Goal: Task Accomplishment & Management: Complete application form

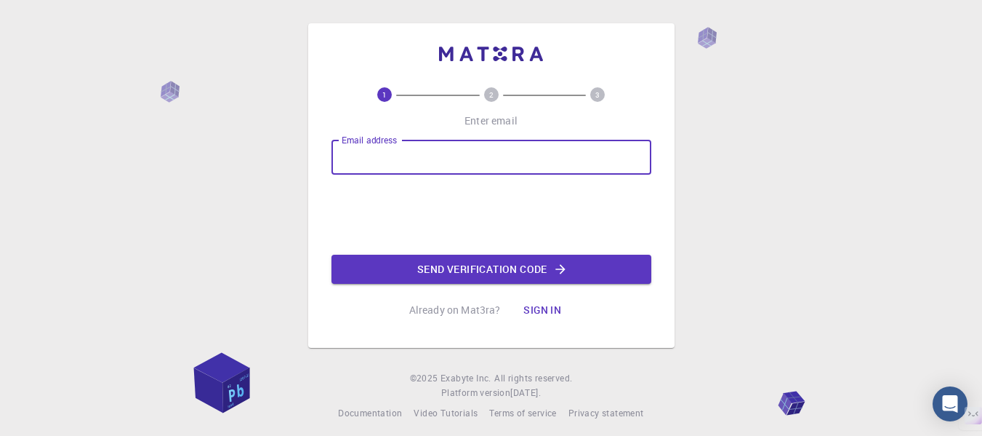
type input "ashishthorat100@gmail.com"
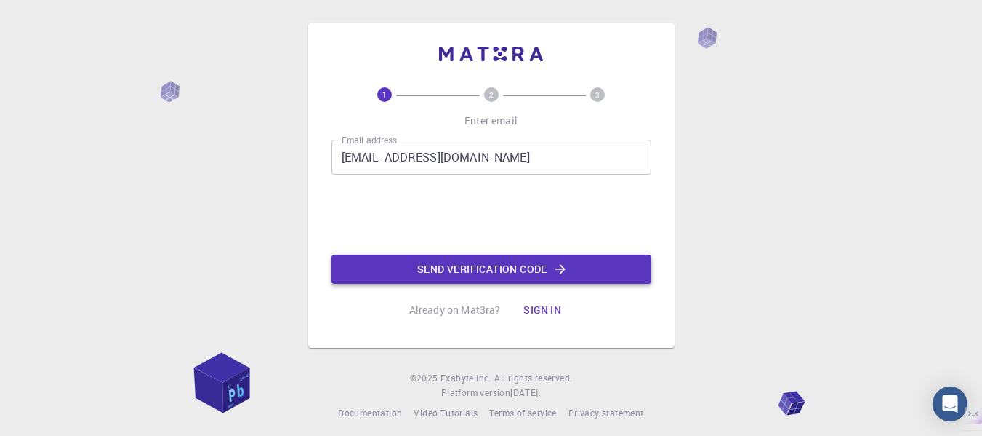
click at [475, 284] on button "Send verification code" at bounding box center [492, 269] width 320 height 29
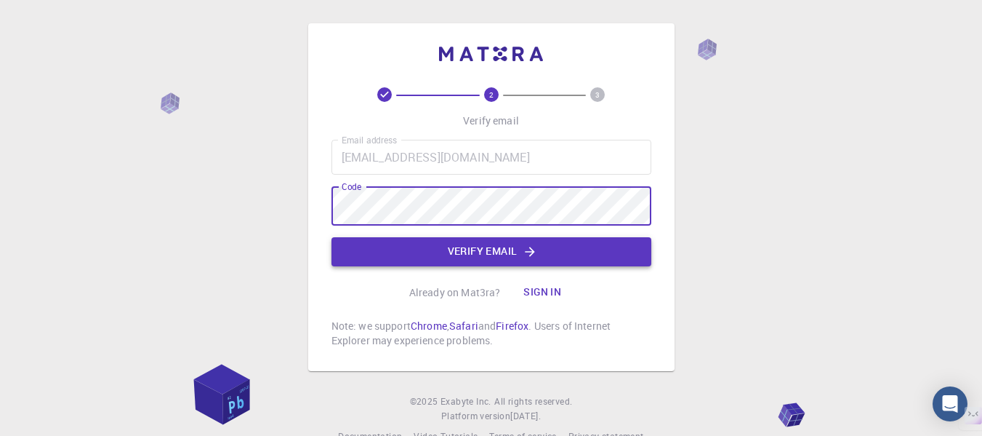
click at [558, 263] on button "Verify email" at bounding box center [492, 251] width 320 height 29
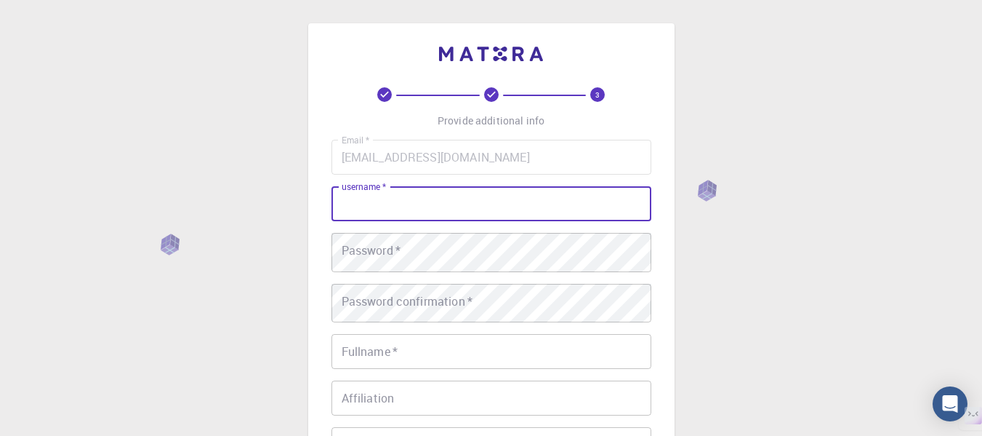
click at [416, 221] on input "username   *" at bounding box center [492, 203] width 320 height 35
type input "Ashish1828"
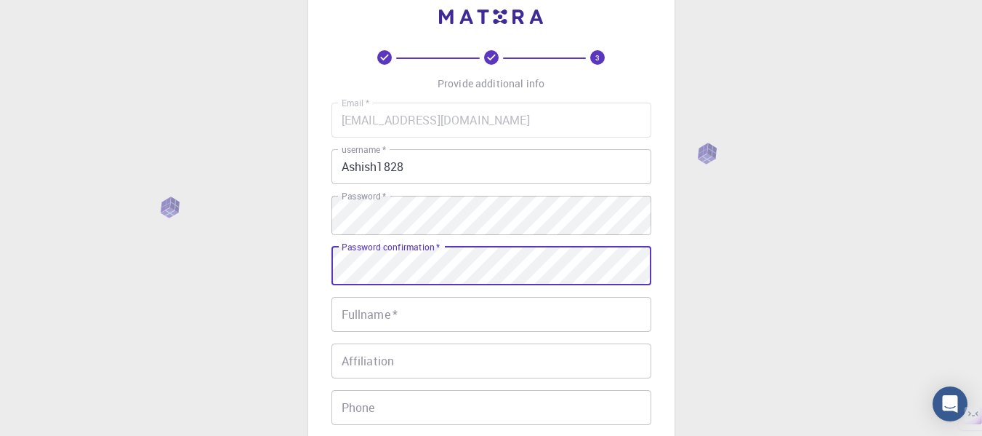
scroll to position [73, 0]
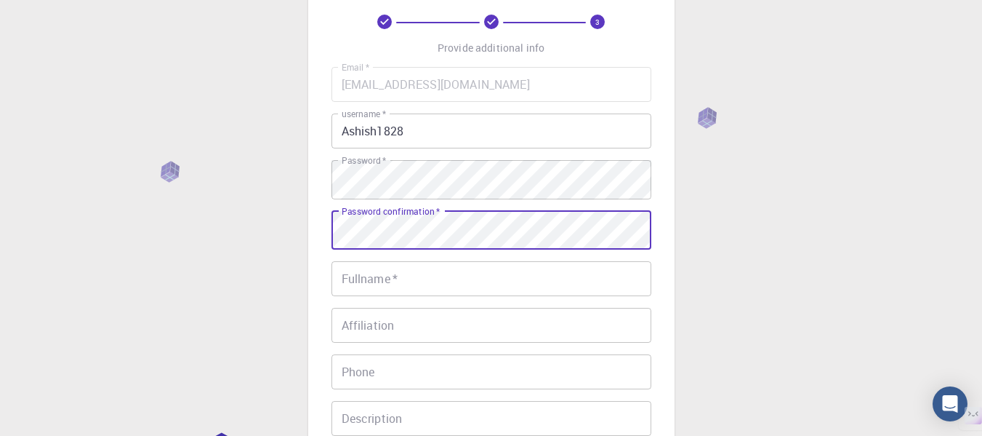
click at [449, 284] on input "Fullname   *" at bounding box center [492, 278] width 320 height 35
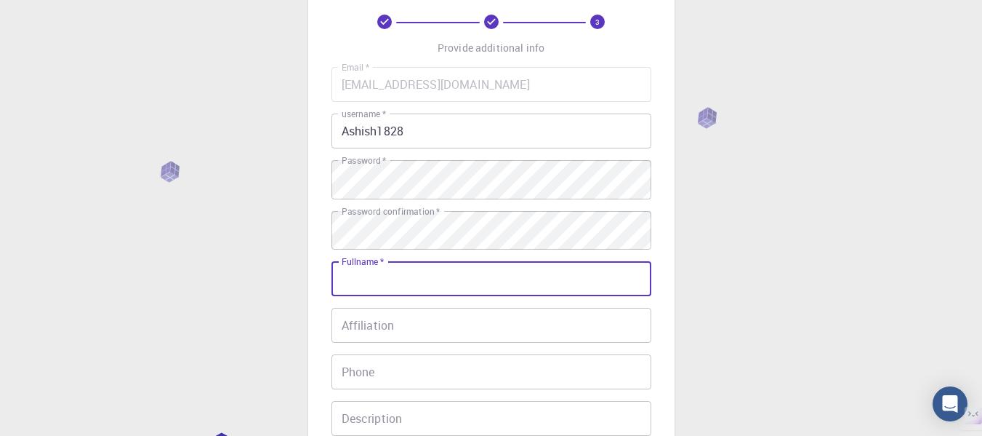
type input "Ashish Bhaskar Thorat"
type input "09527811911"
click at [431, 343] on input "Affiliation" at bounding box center [492, 325] width 320 height 35
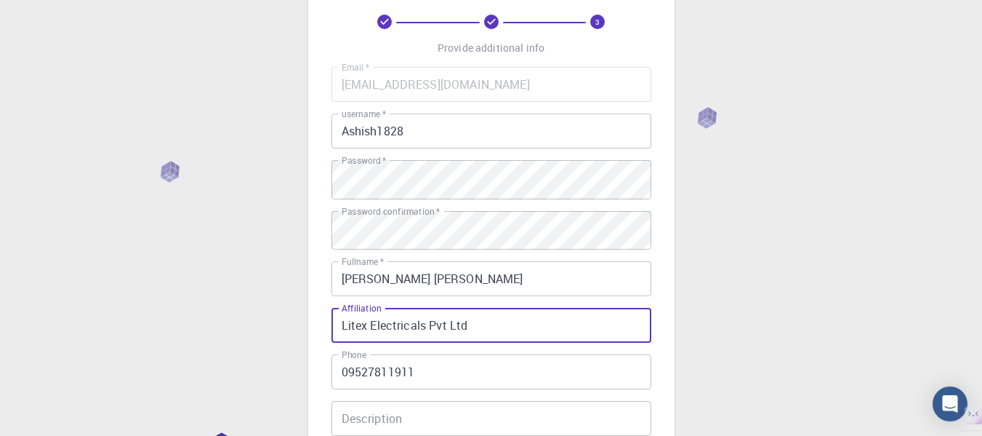
scroll to position [291, 0]
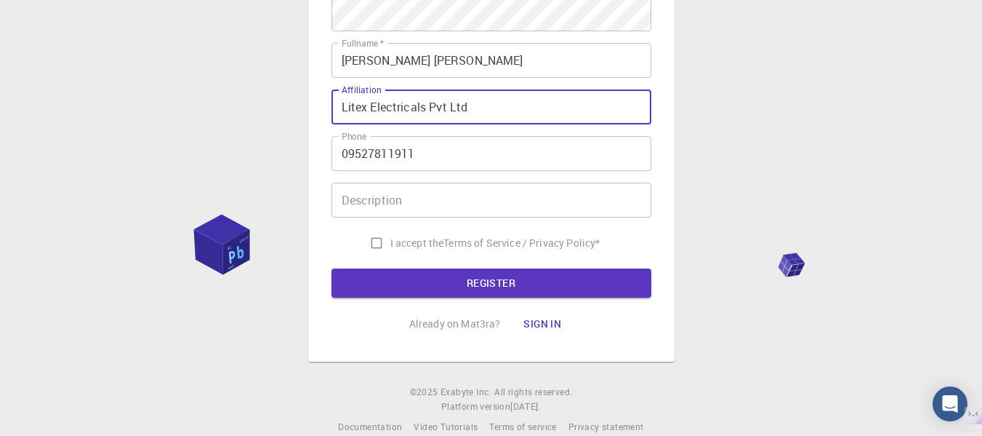
type input "Litex Electricals Pvt Ltd"
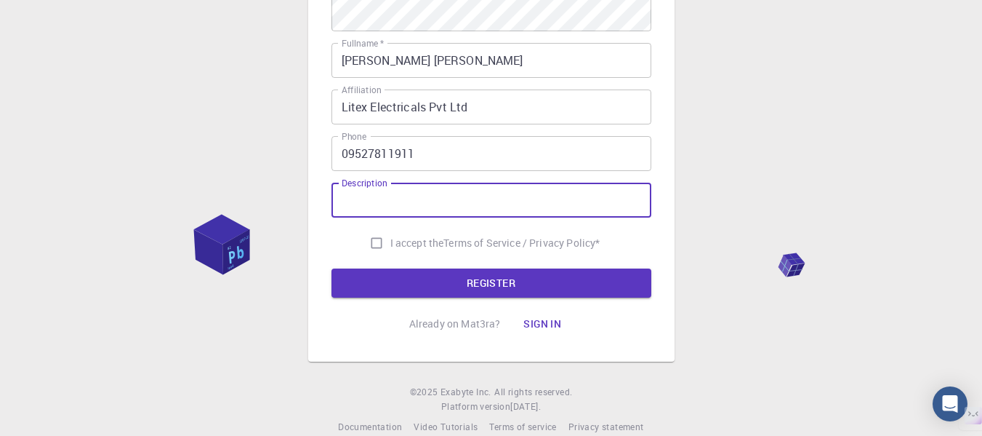
click at [367, 217] on input "Description" at bounding box center [492, 200] width 320 height 35
click at [363, 257] on input "I accept the Terms of Service / Privacy Policy *" at bounding box center [377, 243] width 28 height 28
checkbox input "true"
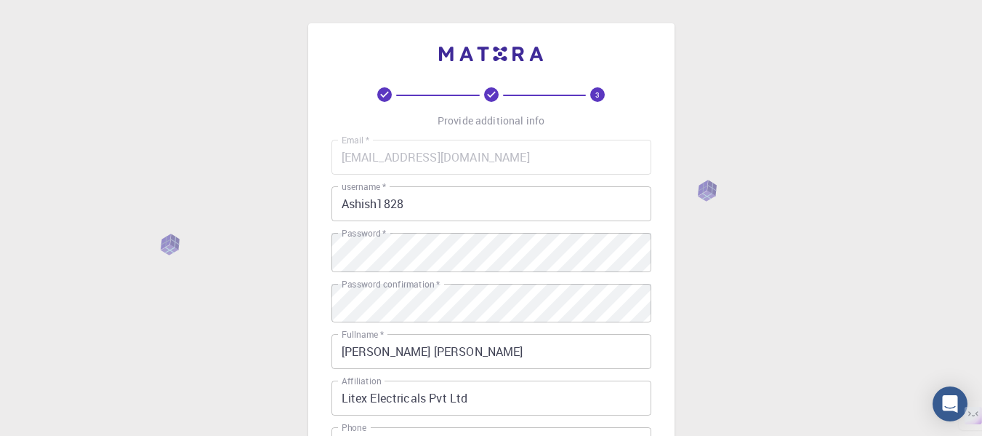
scroll to position [361, 0]
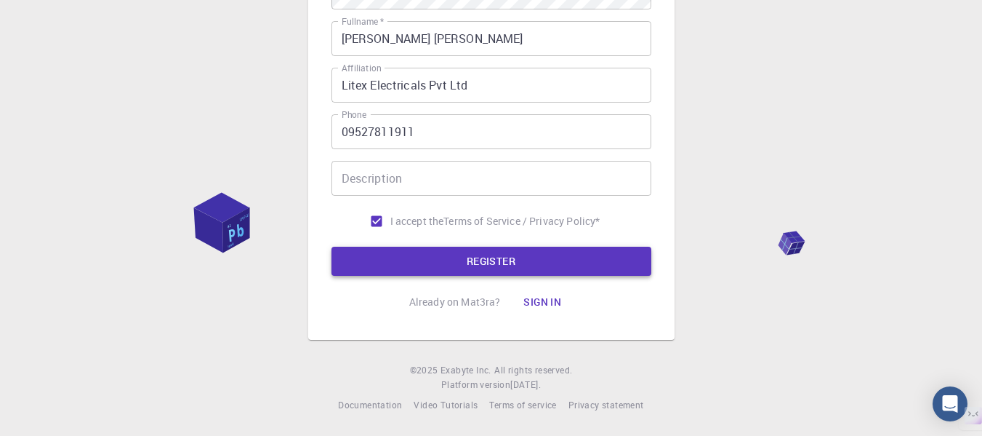
click at [556, 257] on button "REGISTER" at bounding box center [492, 261] width 320 height 29
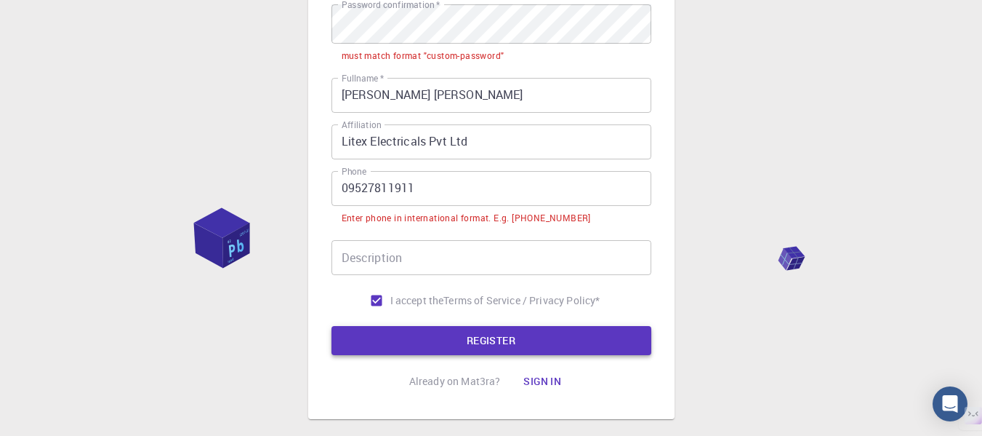
scroll to position [484, 0]
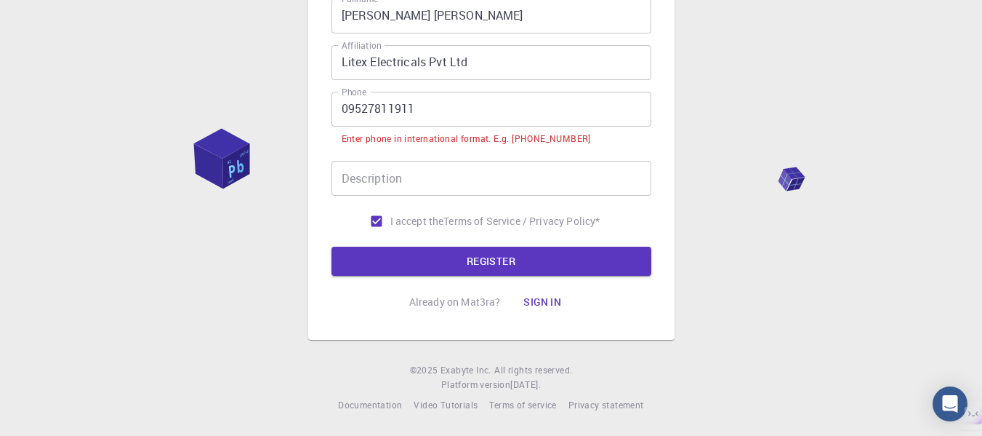
drag, startPoint x: 351, startPoint y: 106, endPoint x: 361, endPoint y: 106, distance: 10.2
click at [351, 106] on input "09527811911" at bounding box center [492, 109] width 320 height 35
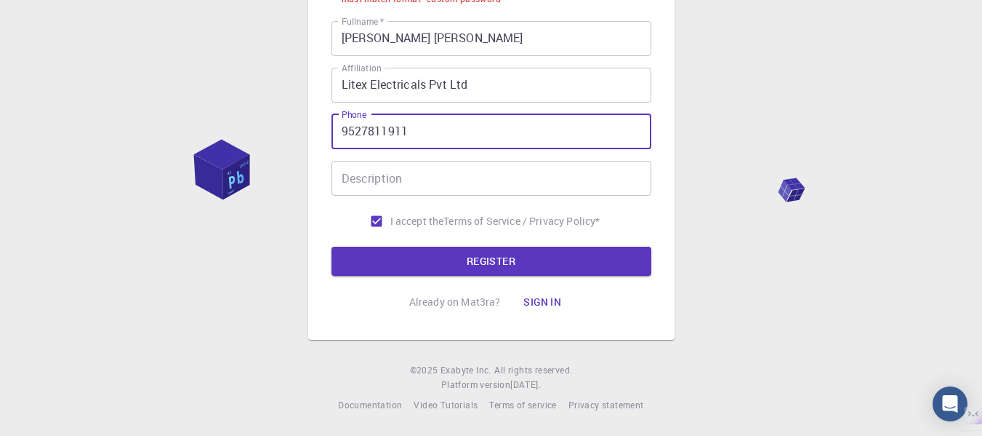
scroll to position [483, 0]
click at [424, 255] on button "REGISTER" at bounding box center [492, 261] width 320 height 29
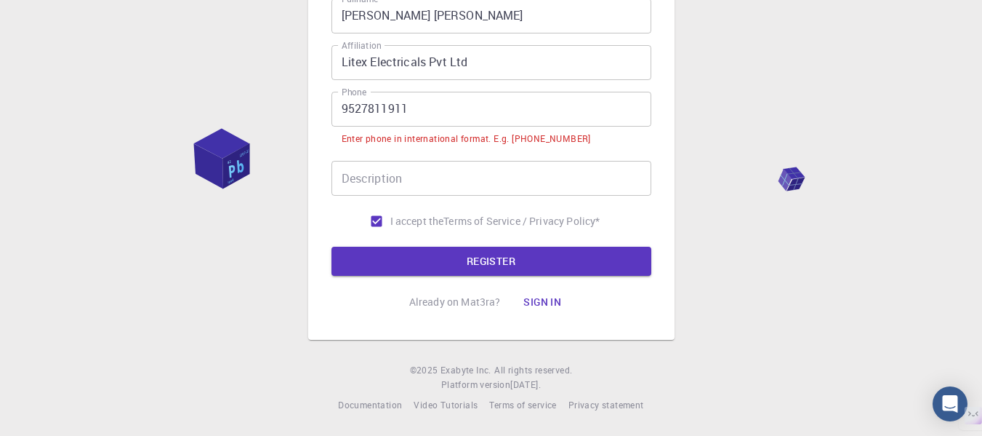
click at [340, 114] on input "9527811911" at bounding box center [492, 109] width 320 height 35
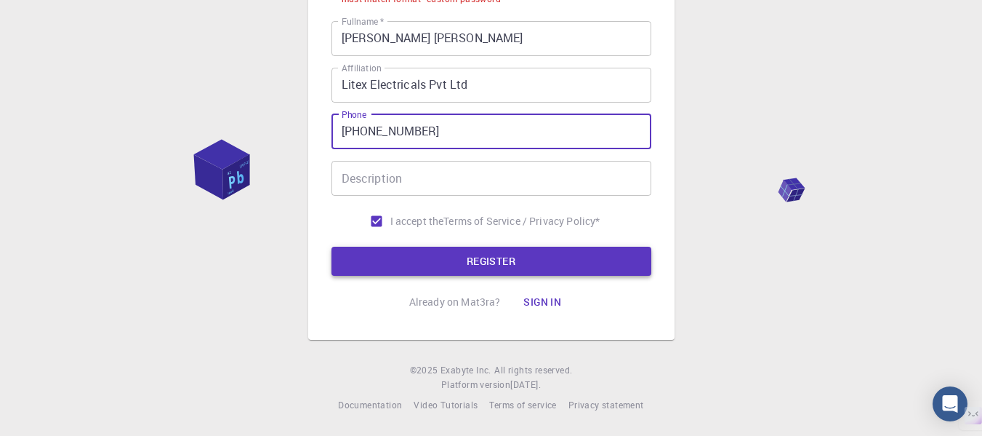
type input "+919527811911"
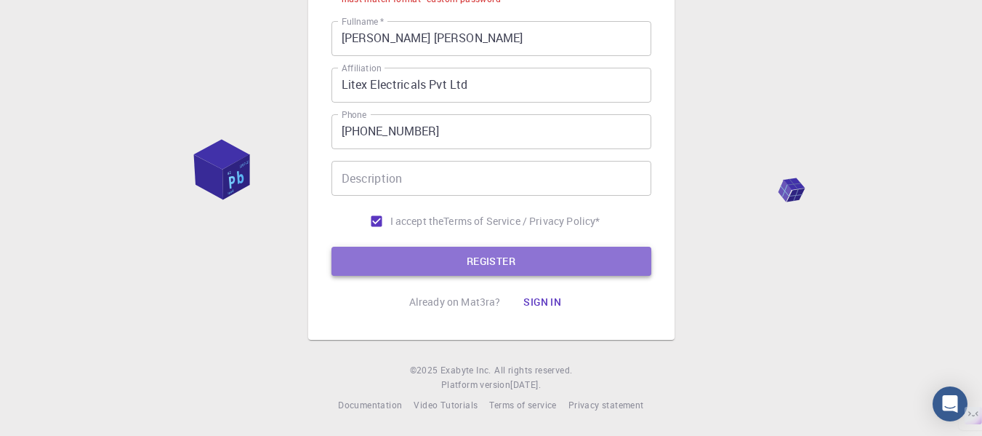
click at [444, 250] on button "REGISTER" at bounding box center [492, 261] width 320 height 29
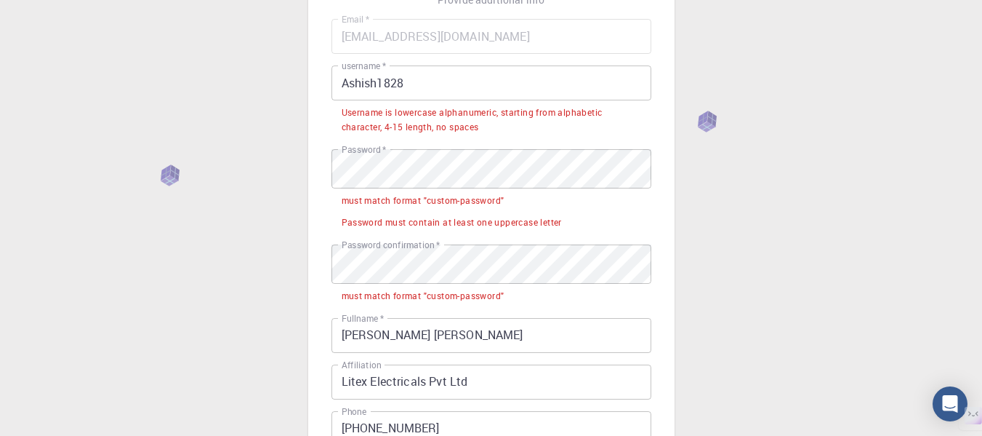
scroll to position [119, 0]
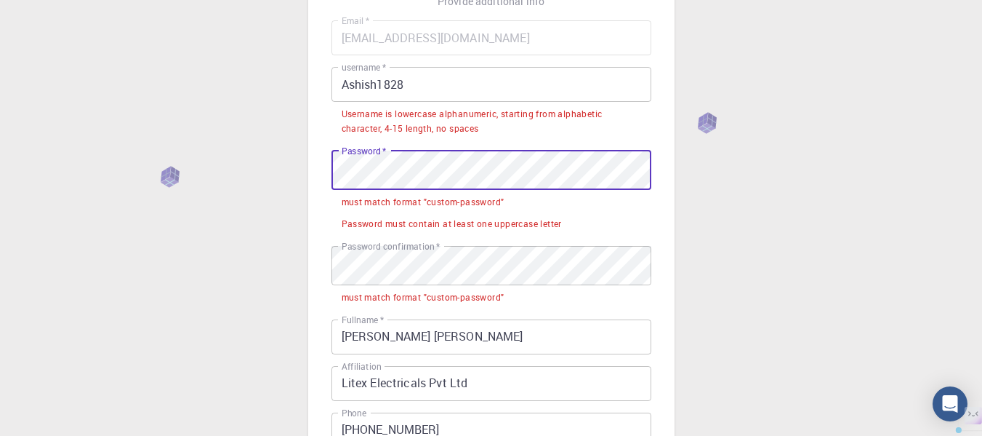
click at [295, 192] on div "3 Provide additional info Email   * ashishthorat100@gmail.com Email   * usernam…" at bounding box center [491, 307] width 982 height 853
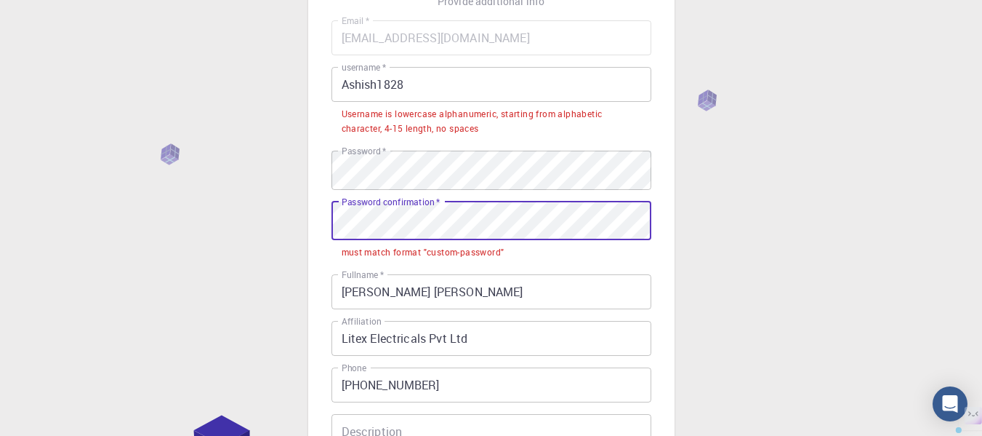
click at [265, 248] on div "3 Provide additional info Email   * ashishthorat100@gmail.com Email   * usernam…" at bounding box center [491, 285] width 982 height 808
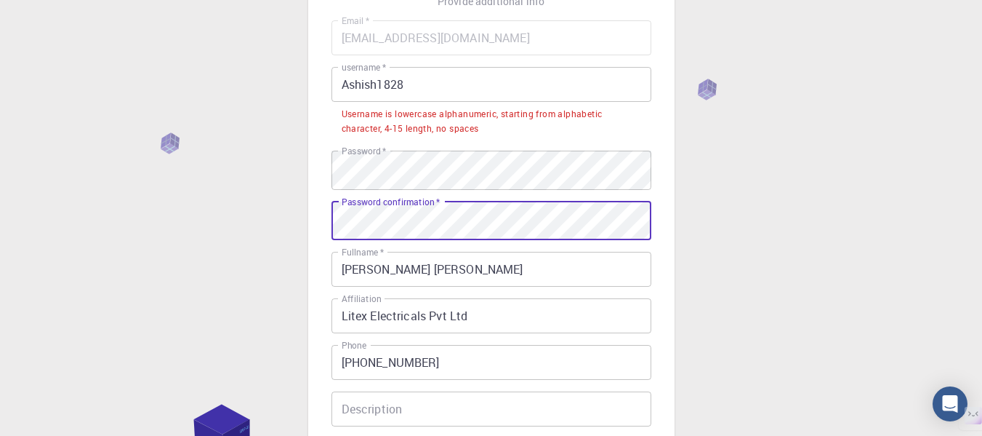
click at [767, 214] on div "3 Provide additional info Email   * ashishthorat100@gmail.com Email   * usernam…" at bounding box center [491, 273] width 982 height 785
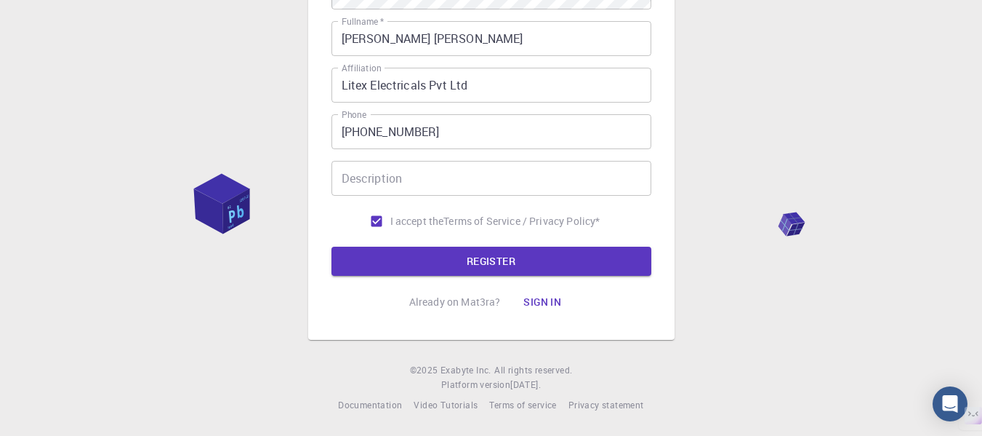
scroll to position [404, 0]
click at [564, 256] on button "REGISTER" at bounding box center [492, 261] width 320 height 29
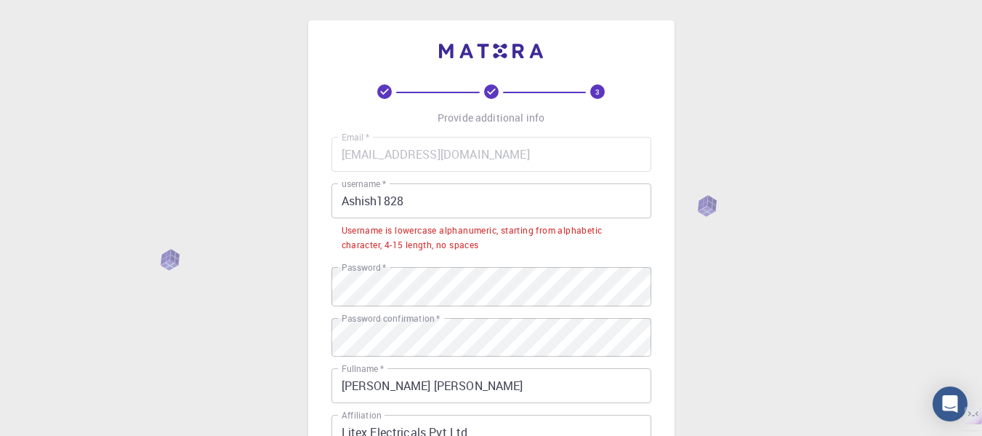
scroll to position [0, 0]
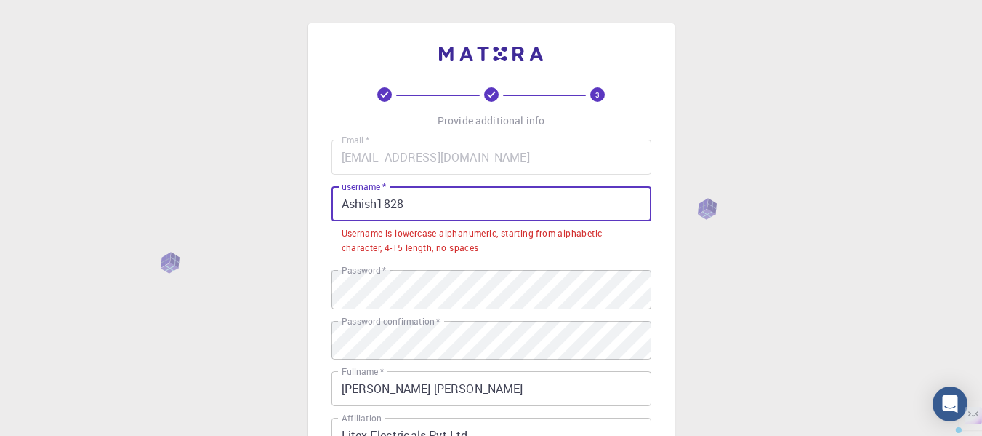
drag, startPoint x: 428, startPoint y: 223, endPoint x: 246, endPoint y: 224, distance: 181.8
click at [246, 224] on div "3 Provide additional info Email   * ashishthorat100@gmail.com Email   * usernam…" at bounding box center [491, 392] width 982 height 785
click at [447, 217] on input "Ashish1828" at bounding box center [492, 203] width 320 height 35
click at [428, 217] on input "Ashish1828" at bounding box center [492, 203] width 320 height 35
drag, startPoint x: 415, startPoint y: 220, endPoint x: 395, endPoint y: 223, distance: 20.5
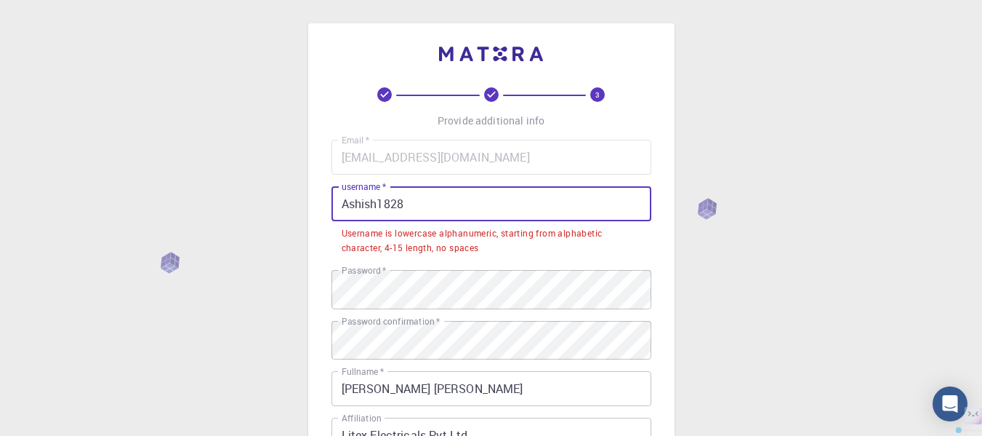
click at [395, 221] on input "Ashish1828" at bounding box center [492, 203] width 320 height 35
click at [387, 221] on input "Ashish1828" at bounding box center [492, 203] width 320 height 35
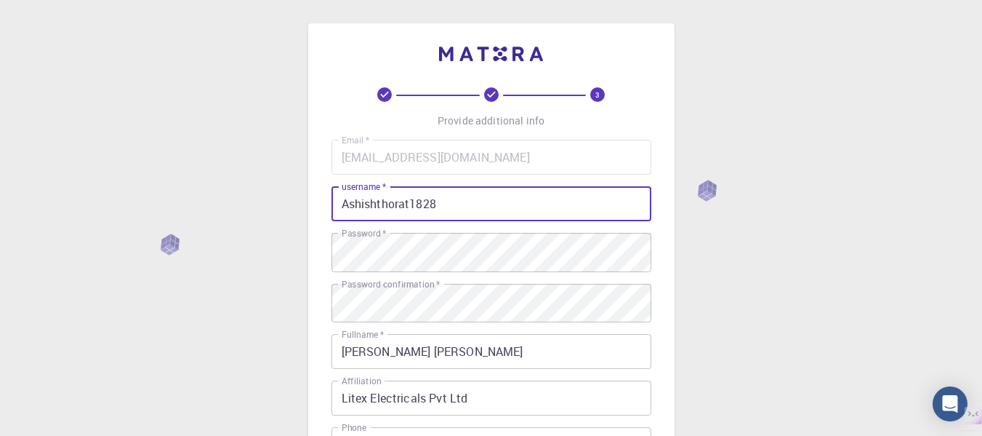
click at [763, 265] on div "3 Provide additional info Email   * ashishthorat100@gmail.com Email   * usernam…" at bounding box center [491, 374] width 982 height 748
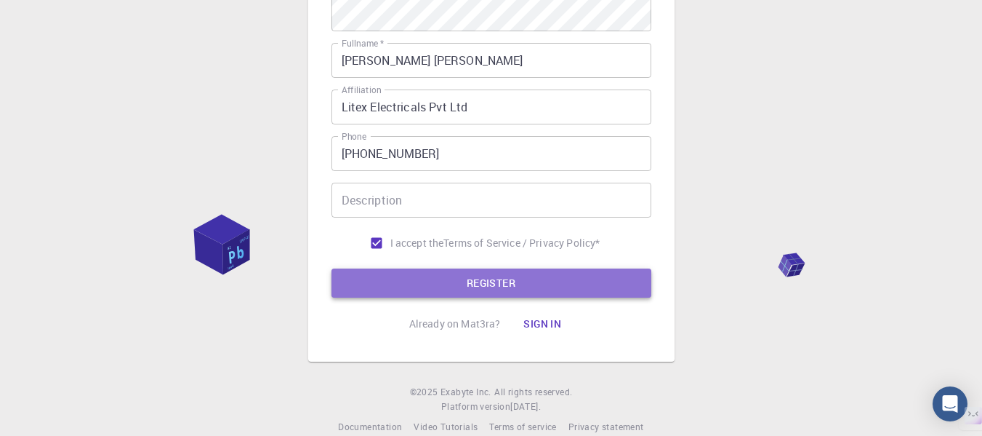
click at [588, 297] on button "REGISTER" at bounding box center [492, 282] width 320 height 29
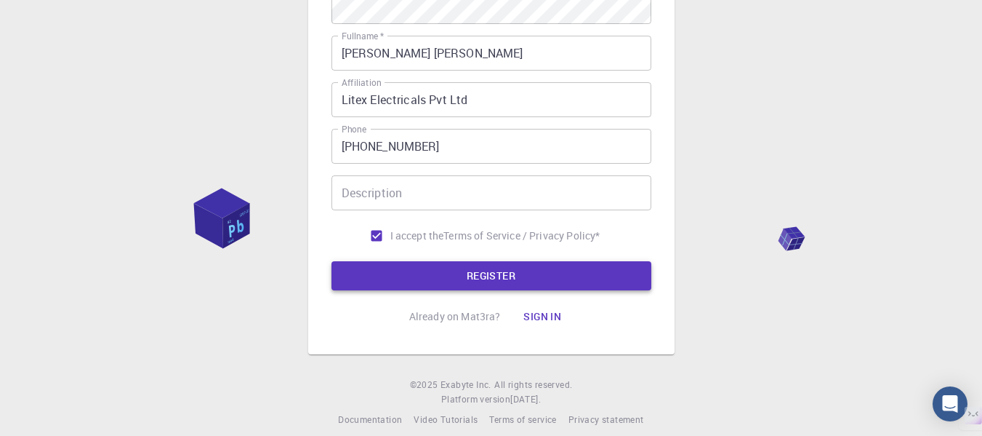
click at [587, 290] on button "REGISTER" at bounding box center [492, 275] width 320 height 29
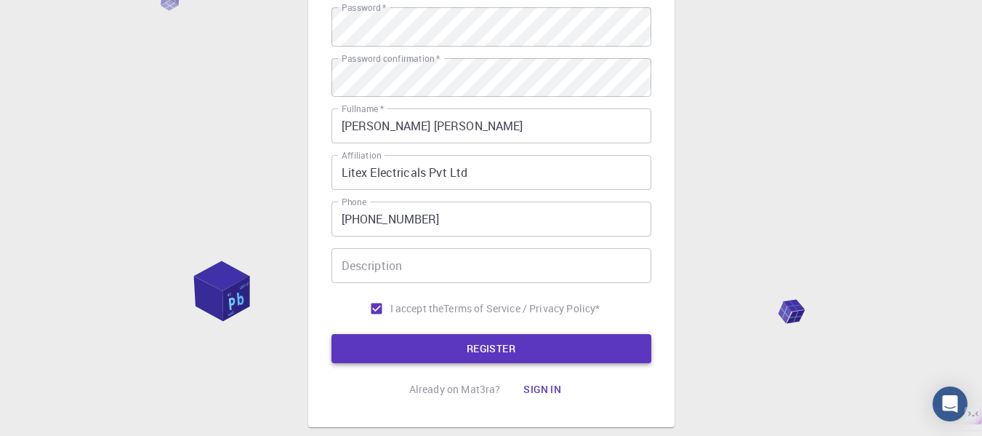
click at [555, 363] on button "REGISTER" at bounding box center [492, 348] width 320 height 29
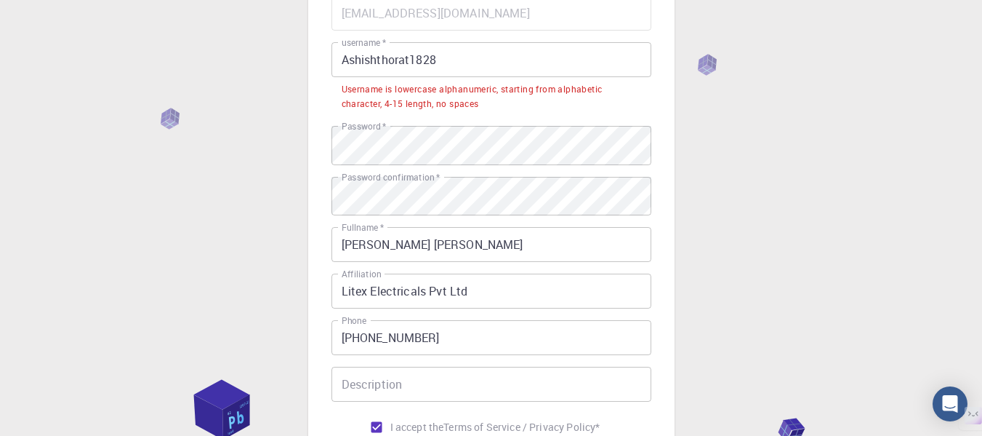
scroll to position [0, 0]
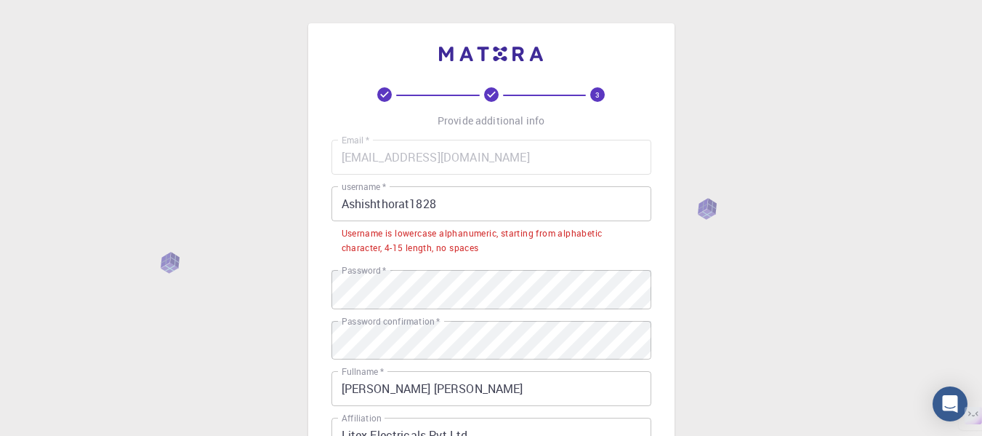
click at [349, 221] on input "Ashishthorat1828" at bounding box center [492, 203] width 320 height 35
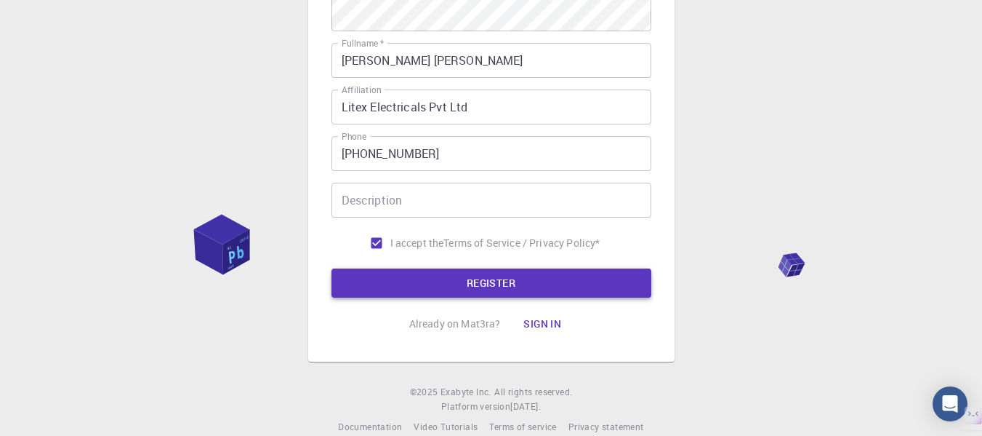
click at [461, 297] on button "REGISTER" at bounding box center [492, 282] width 320 height 29
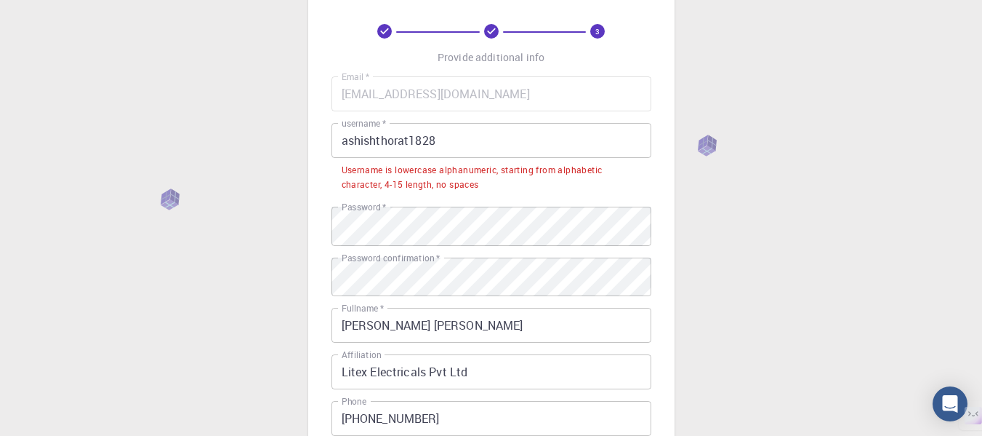
scroll to position [44, 0]
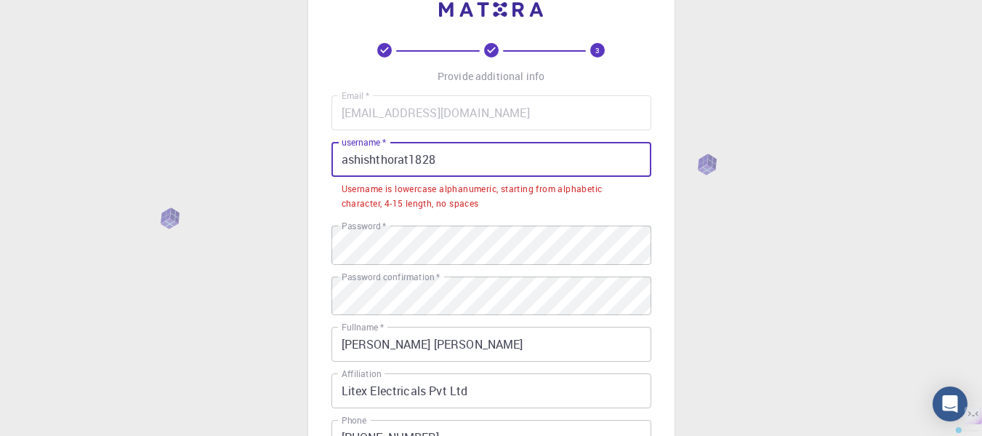
drag, startPoint x: 349, startPoint y: 175, endPoint x: 322, endPoint y: 177, distance: 27.0
click at [322, 177] on div "3 Provide additional info Email   * ashishthorat100@gmail.com Email   * usernam…" at bounding box center [491, 312] width 367 height 666
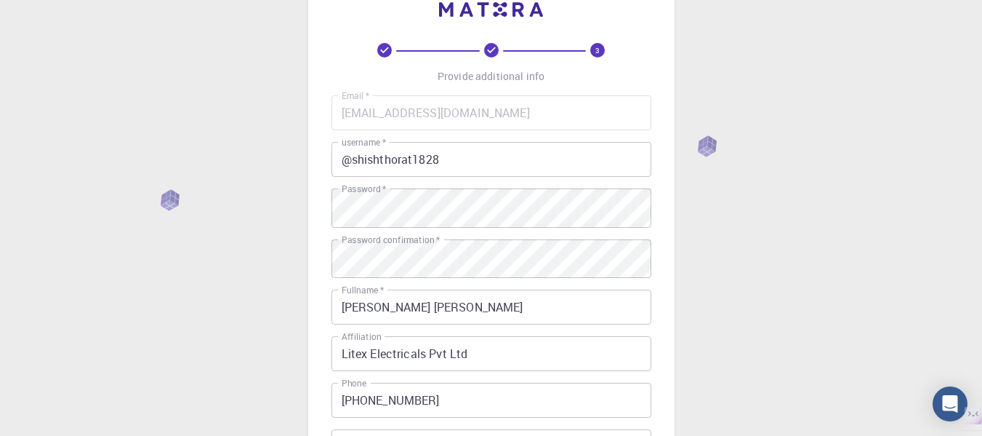
click at [739, 235] on div "3 Provide additional info Email   * ashishthorat100@gmail.com Email   * usernam…" at bounding box center [491, 330] width 982 height 748
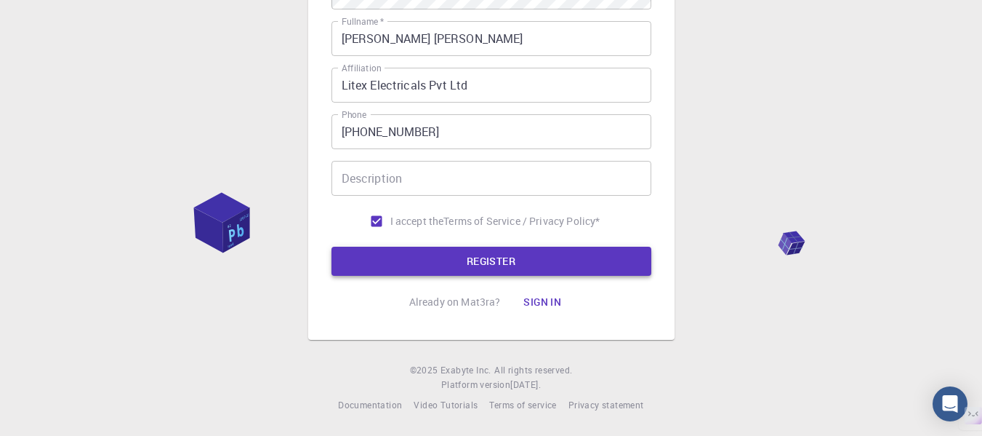
click at [543, 247] on button "REGISTER" at bounding box center [492, 261] width 320 height 29
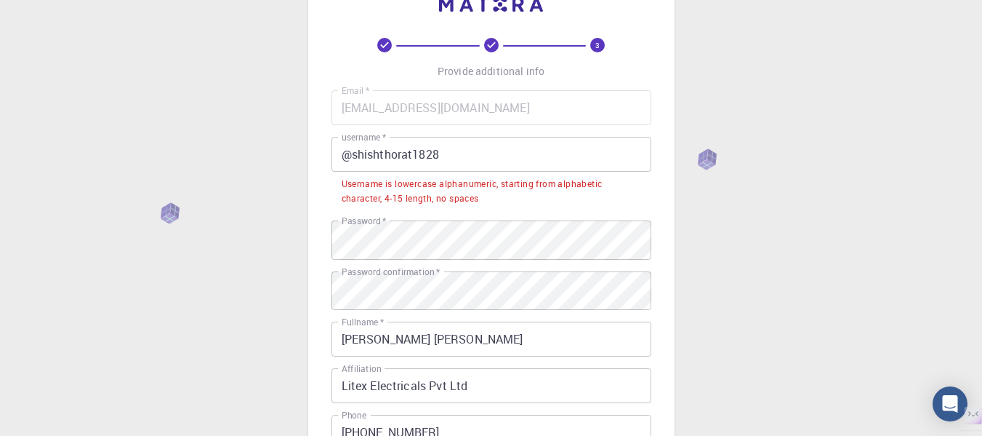
scroll to position [41, 0]
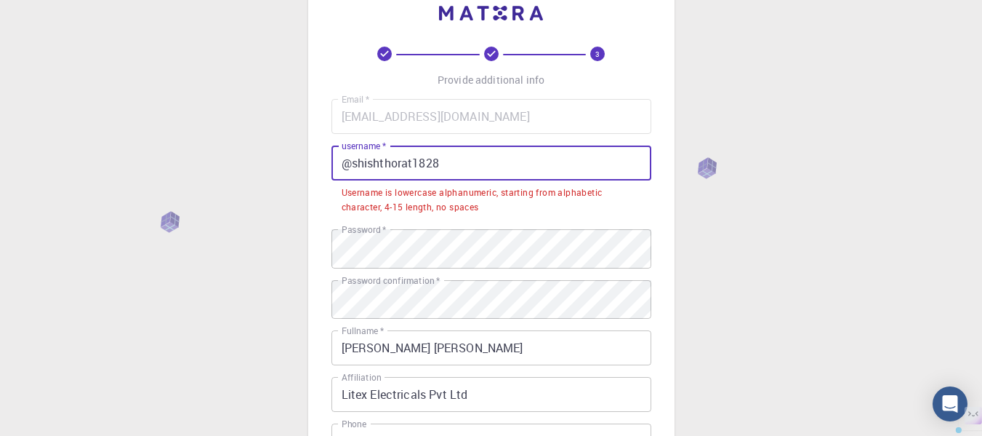
drag, startPoint x: 354, startPoint y: 183, endPoint x: 330, endPoint y: 185, distance: 24.2
click at [330, 185] on div "3 Provide additional info Email   * ashishthorat100@gmail.com Email   * usernam…" at bounding box center [491, 316] width 367 height 666
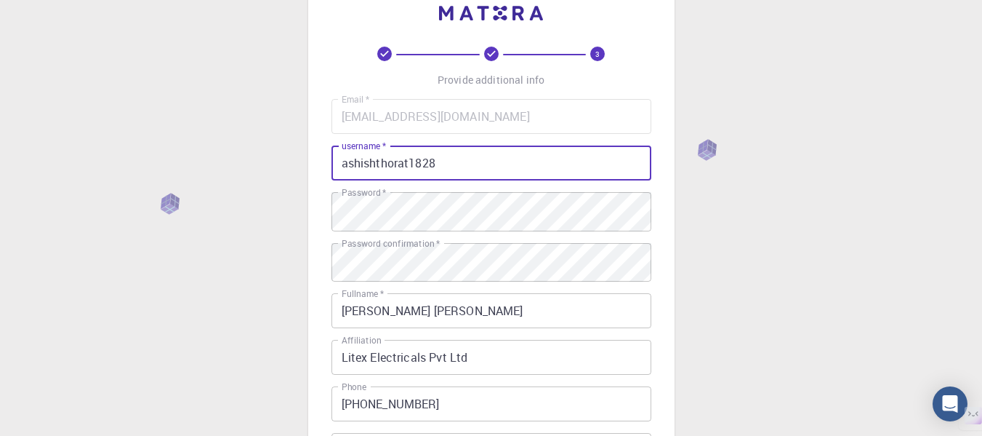
click at [708, 172] on div "3 Provide additional info Email   * ashishthorat100@gmail.com Email   * usernam…" at bounding box center [491, 333] width 982 height 748
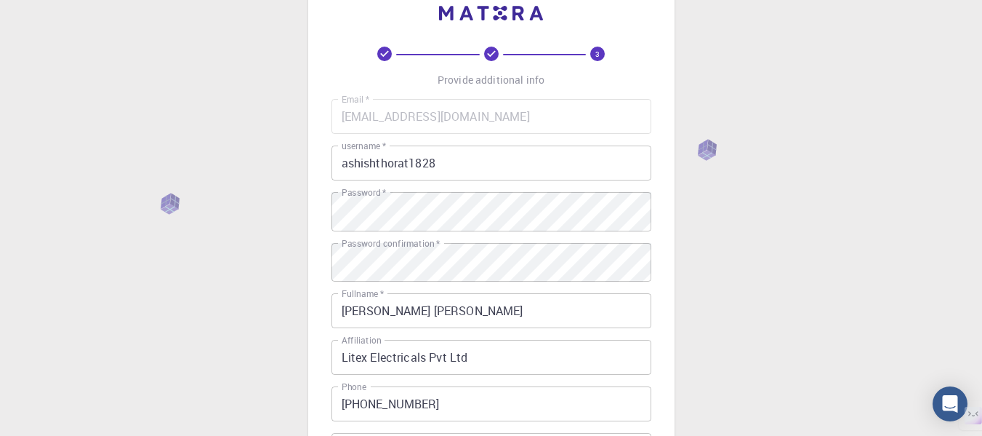
click at [708, 172] on div "3 Provide additional info Email   * ashishthorat100@gmail.com Email   * usernam…" at bounding box center [491, 333] width 982 height 748
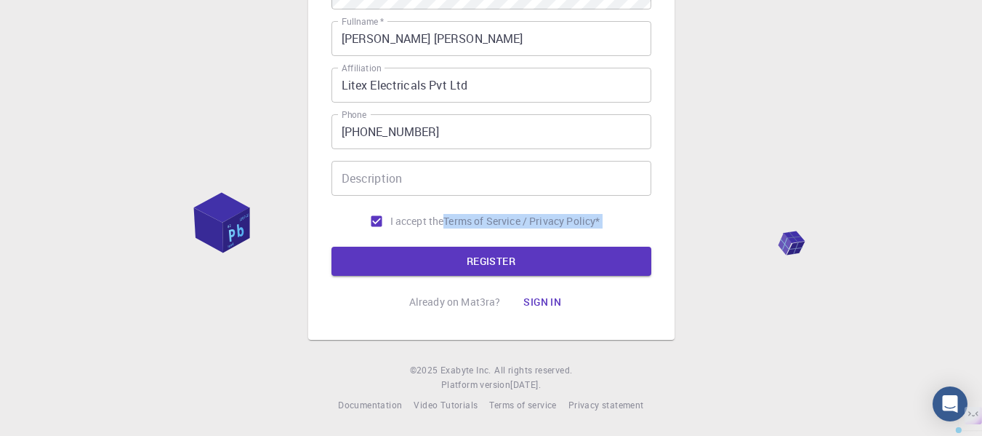
scroll to position [361, 0]
click at [487, 260] on button "REGISTER" at bounding box center [492, 261] width 320 height 29
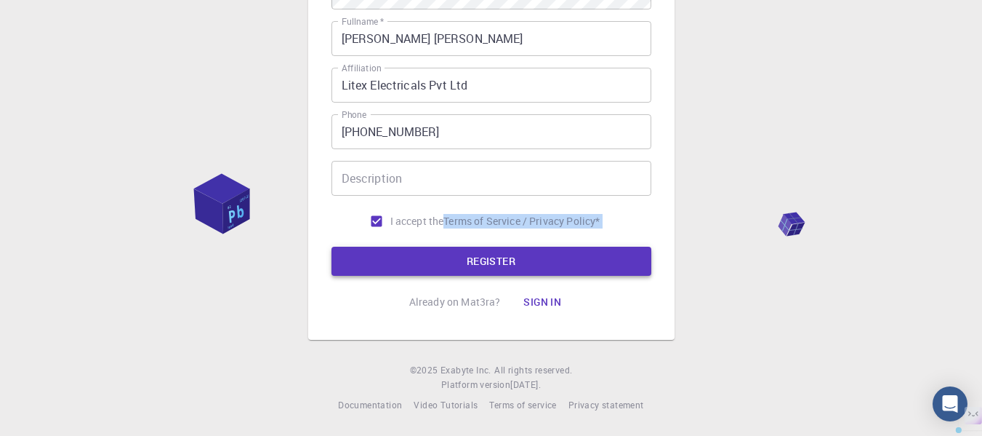
scroll to position [41, 0]
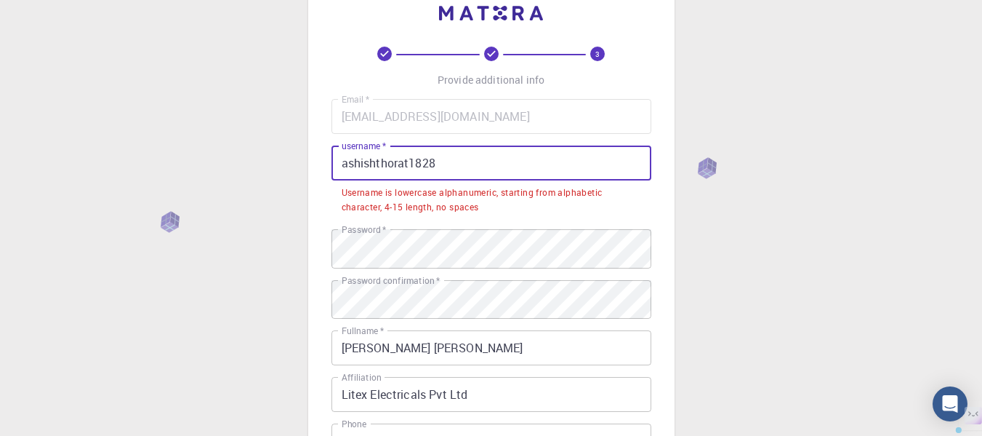
drag, startPoint x: 424, startPoint y: 180, endPoint x: 277, endPoint y: 188, distance: 147.2
click at [277, 188] on div "3 Provide additional info Email   * ashishthorat100@gmail.com Email   * usernam…" at bounding box center [491, 351] width 982 height 785
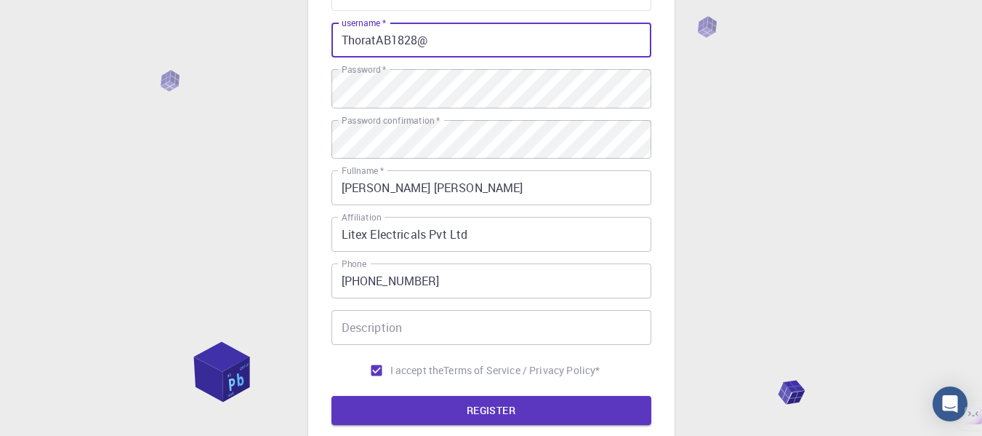
scroll to position [361, 0]
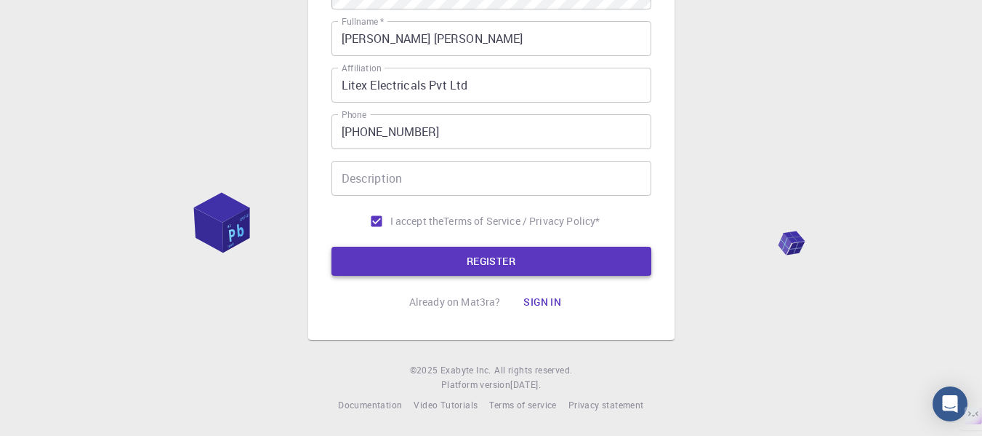
click at [457, 250] on button "REGISTER" at bounding box center [492, 261] width 320 height 29
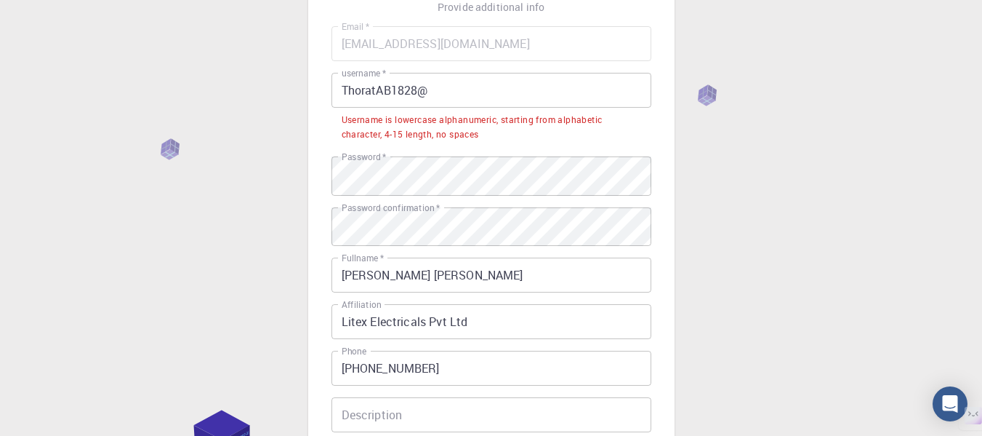
scroll to position [0, 0]
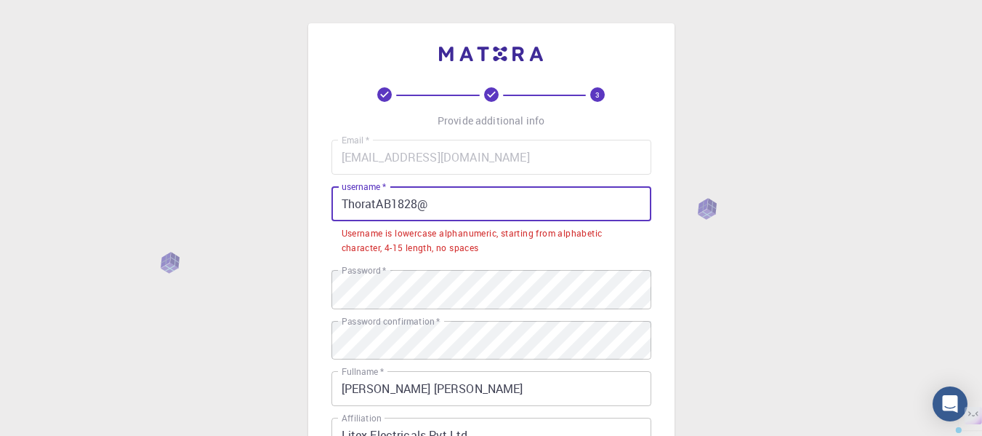
drag, startPoint x: 469, startPoint y: 218, endPoint x: 342, endPoint y: 220, distance: 127.3
click at [342, 220] on input "ThoratAB1828@" at bounding box center [492, 203] width 320 height 35
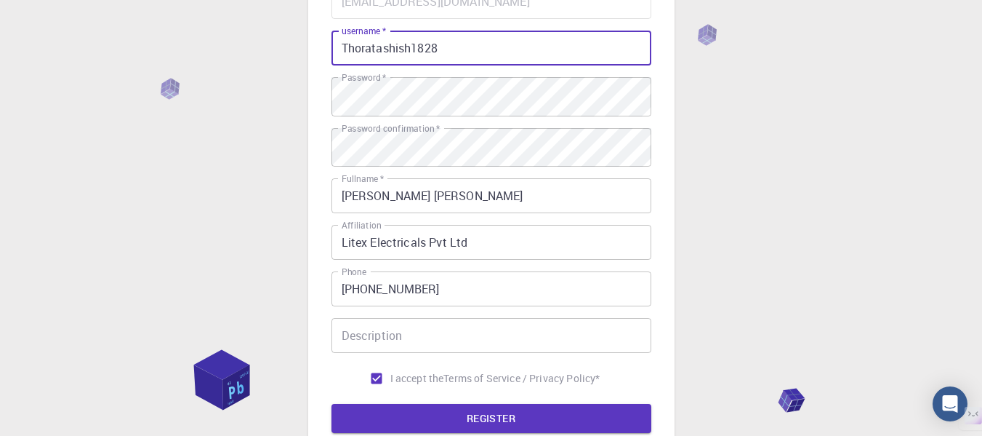
scroll to position [218, 0]
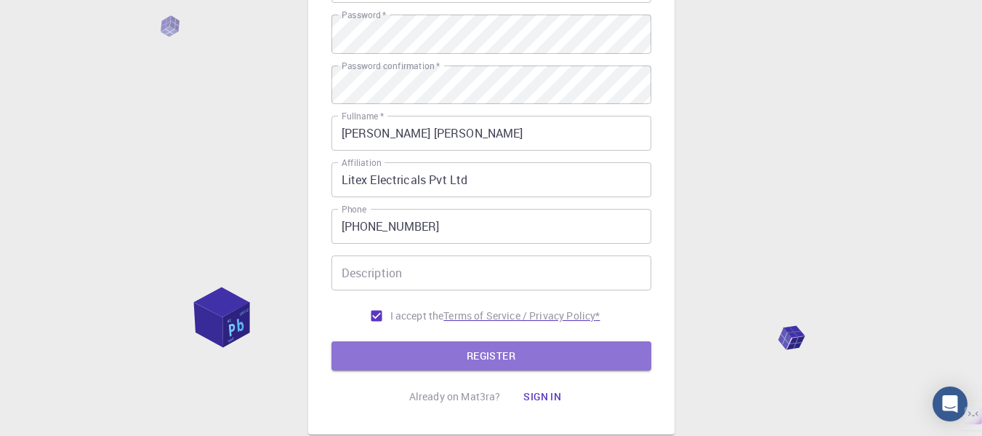
click at [438, 370] on button "REGISTER" at bounding box center [492, 355] width 320 height 29
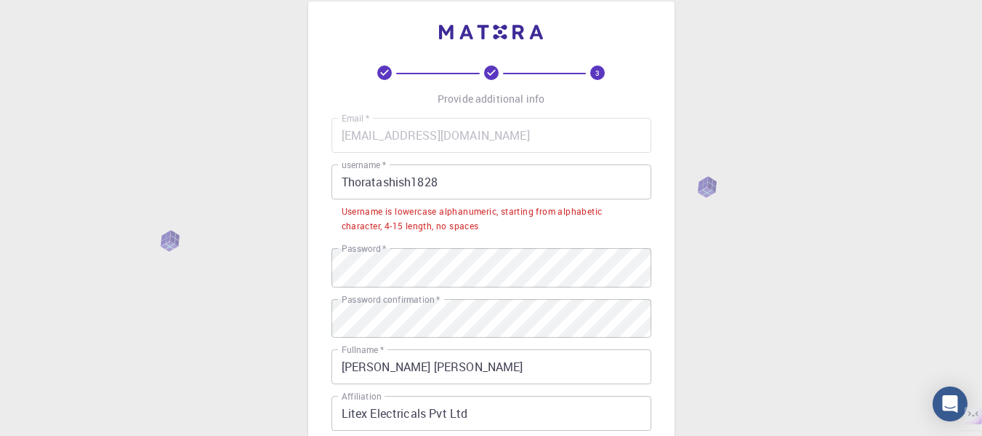
scroll to position [0, 0]
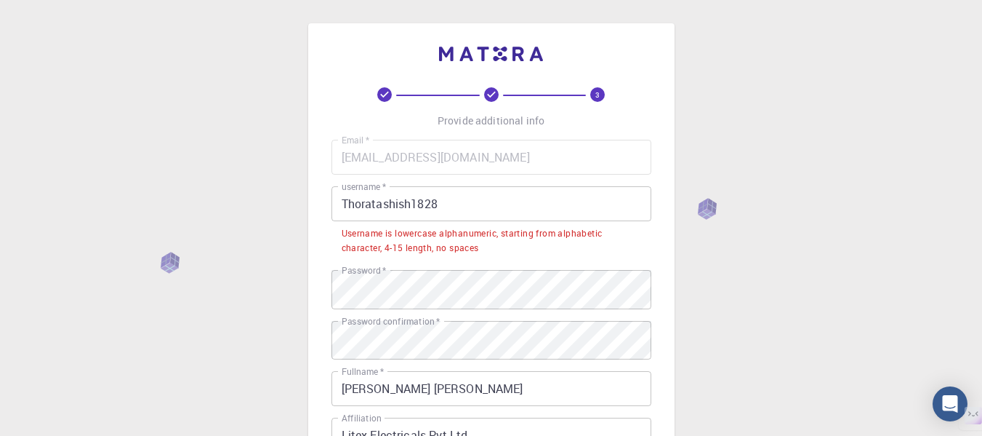
click at [499, 208] on input "Thoratashish1828" at bounding box center [492, 203] width 320 height 35
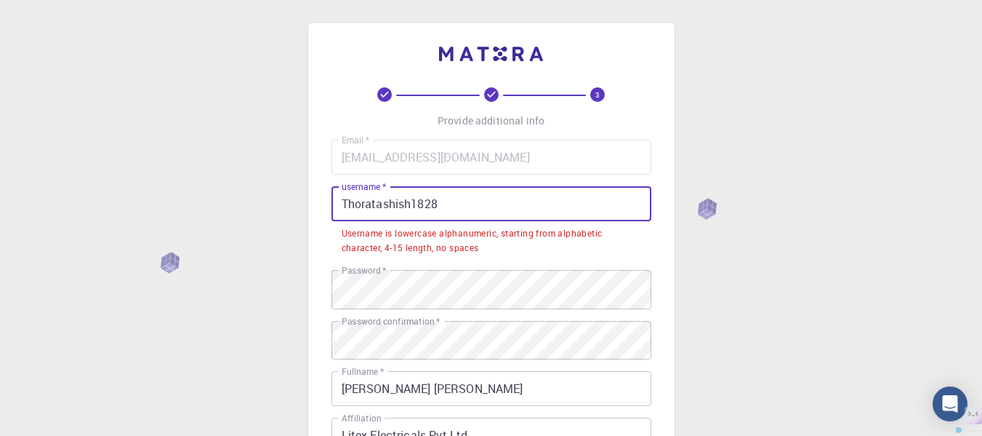
click at [499, 208] on input "Thoratashish1828" at bounding box center [492, 203] width 320 height 35
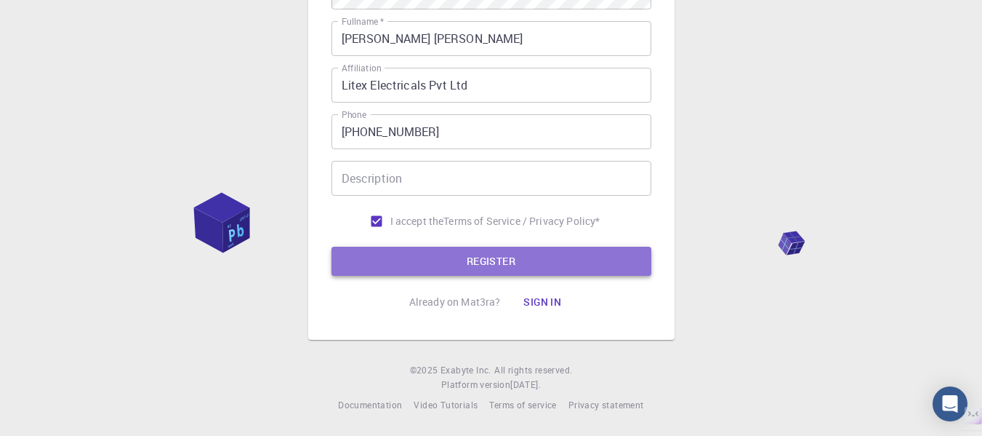
click at [440, 247] on button "REGISTER" at bounding box center [492, 261] width 320 height 29
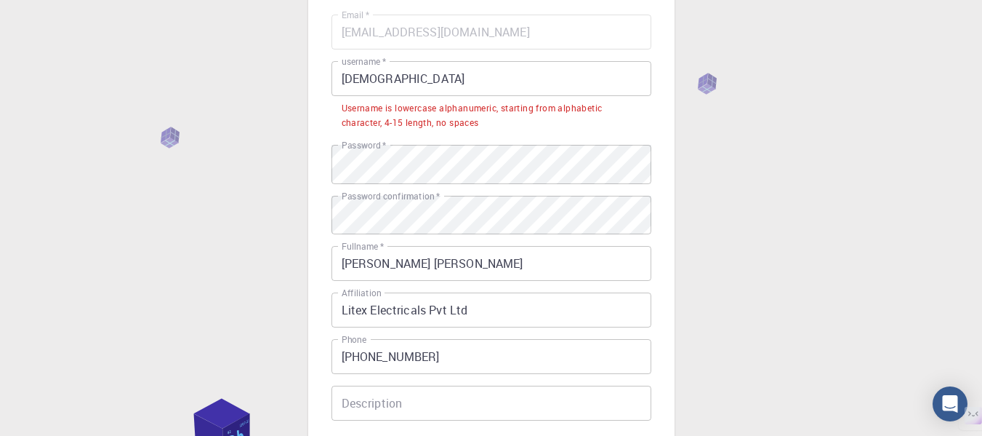
scroll to position [41, 0]
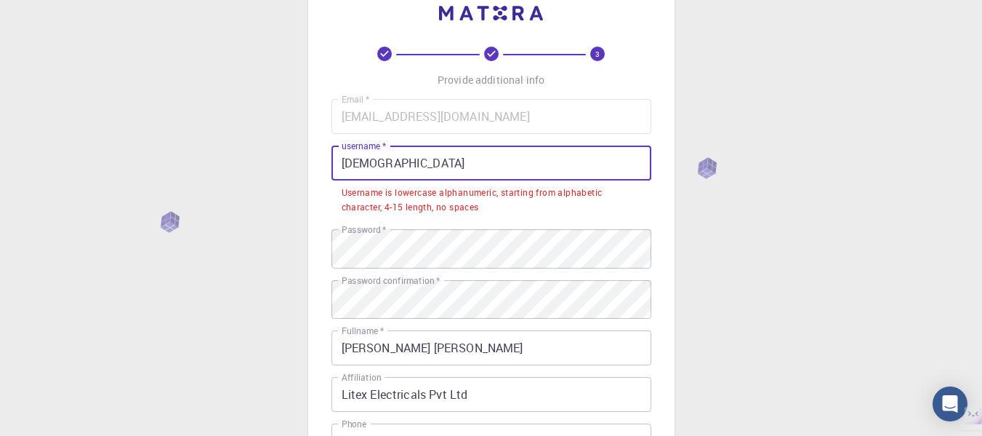
click at [481, 166] on input "Abhidnyathorat100" at bounding box center [492, 162] width 320 height 35
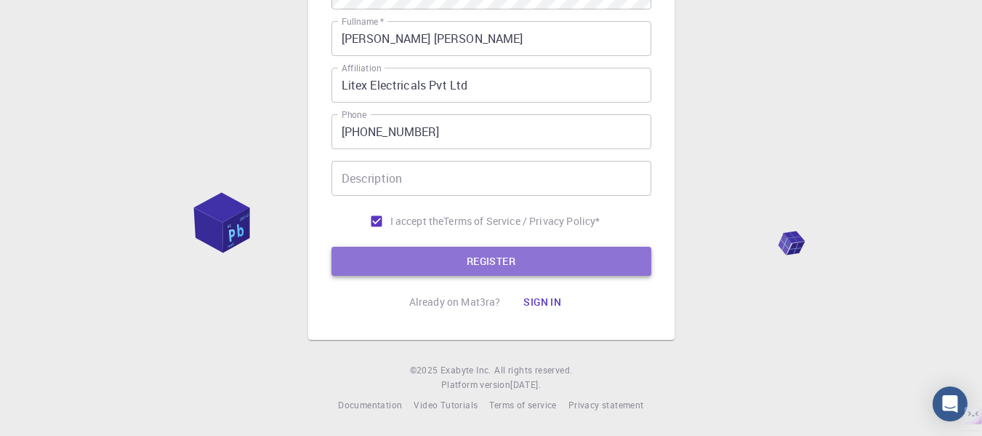
click at [508, 247] on button "REGISTER" at bounding box center [492, 261] width 320 height 29
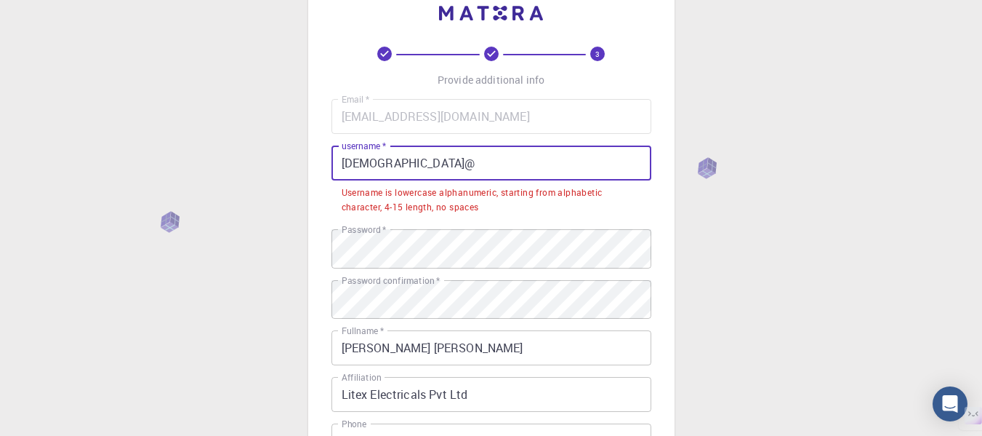
drag, startPoint x: 352, startPoint y: 175, endPoint x: 425, endPoint y: 175, distance: 73.5
click at [353, 175] on input "Abhidnyathorat100@" at bounding box center [492, 162] width 320 height 35
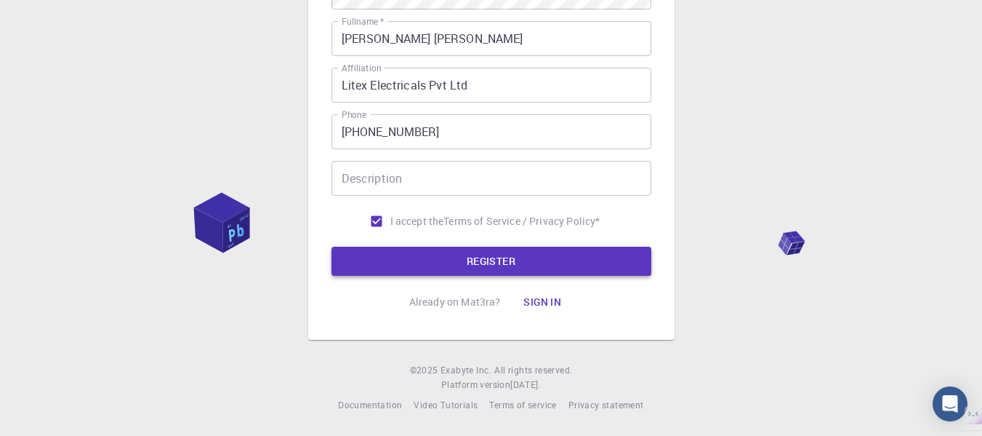
click at [497, 247] on button "REGISTER" at bounding box center [492, 261] width 320 height 29
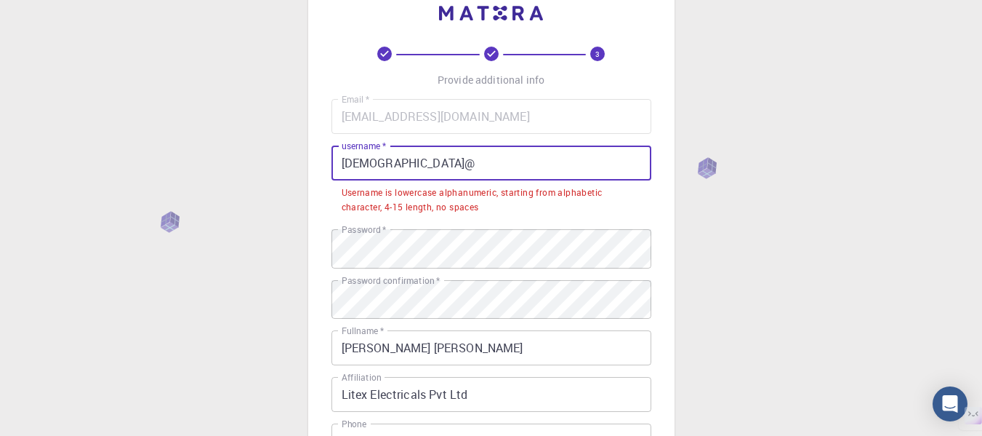
click at [486, 180] on input "abhidnyathorat100@" at bounding box center [492, 162] width 320 height 35
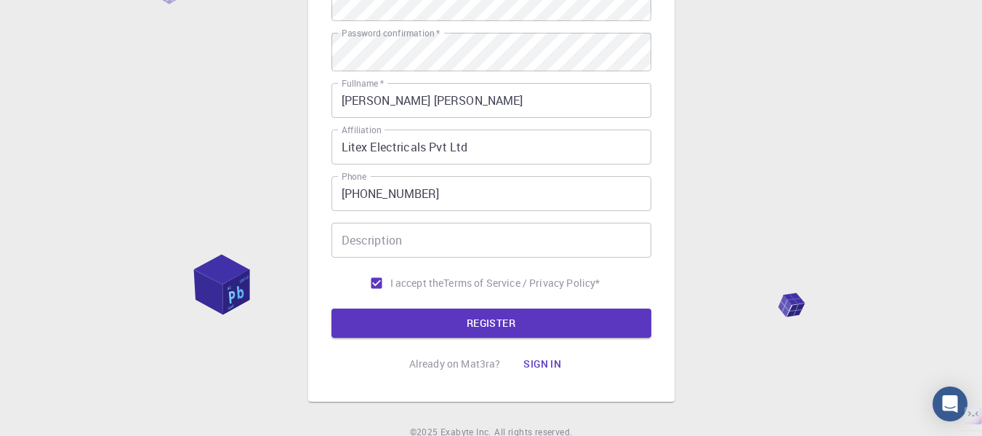
scroll to position [259, 0]
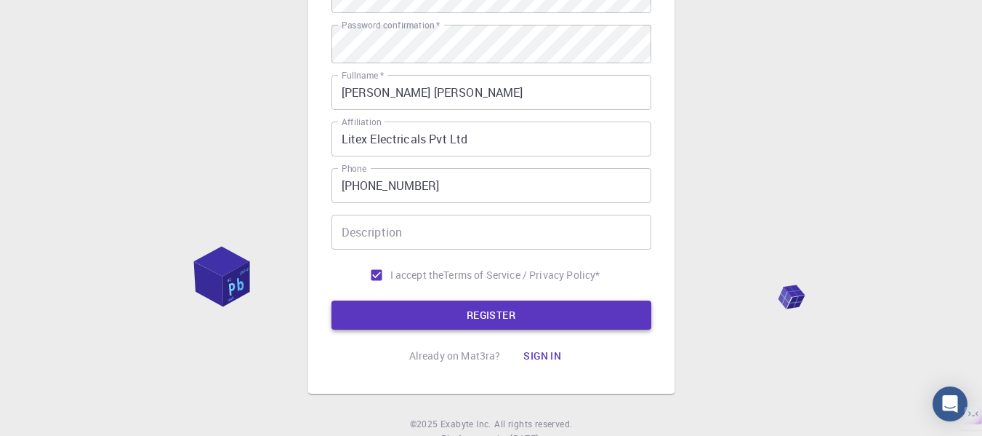
type input "abhidnyathorat"
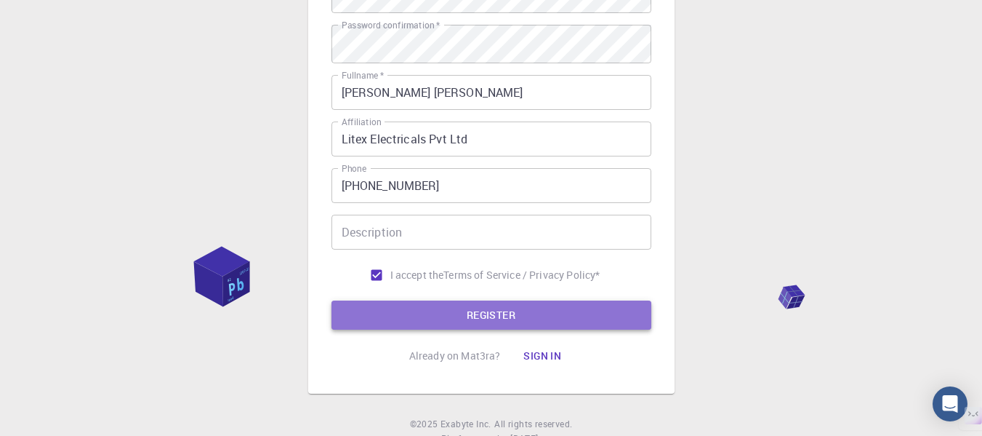
click at [434, 329] on button "REGISTER" at bounding box center [492, 314] width 320 height 29
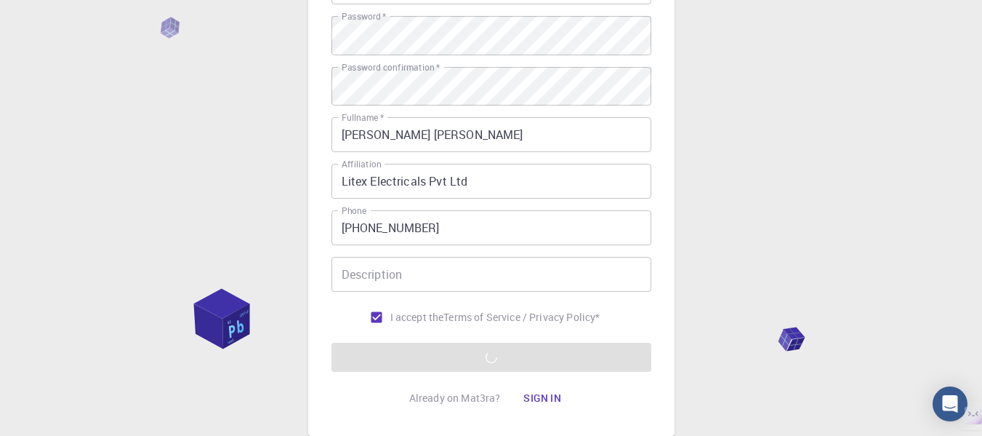
scroll to position [288, 0]
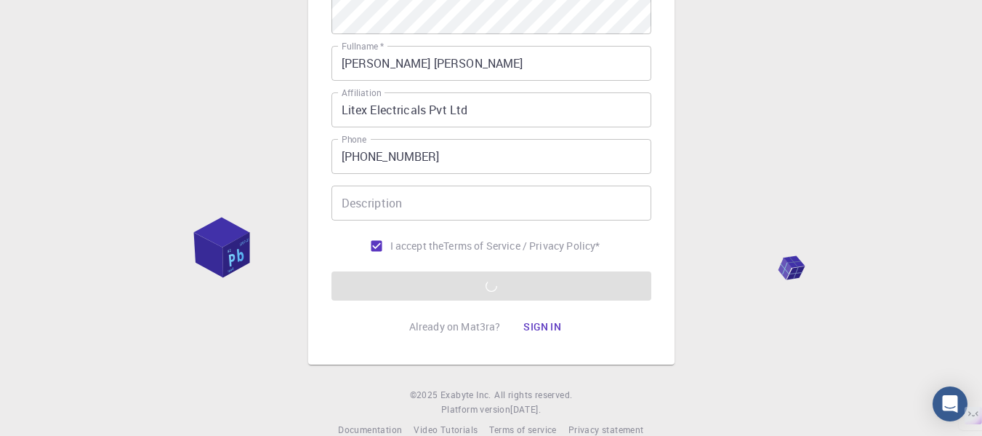
click at [581, 300] on form "Email   * ashishthorat100@gmail.com Email   * username   * abhidnyathorat usern…" at bounding box center [492, 76] width 320 height 449
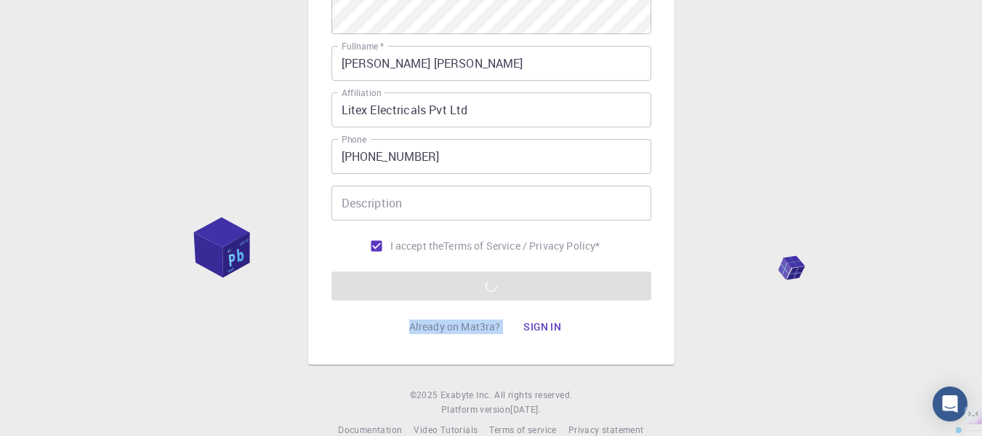
click at [581, 300] on form "Email   * ashishthorat100@gmail.com Email   * username   * abhidnyathorat usern…" at bounding box center [492, 76] width 320 height 449
click at [877, 320] on div "3 Provide additional info Email   * ashishthorat100@gmail.com Email   * usernam…" at bounding box center [491, 86] width 982 height 748
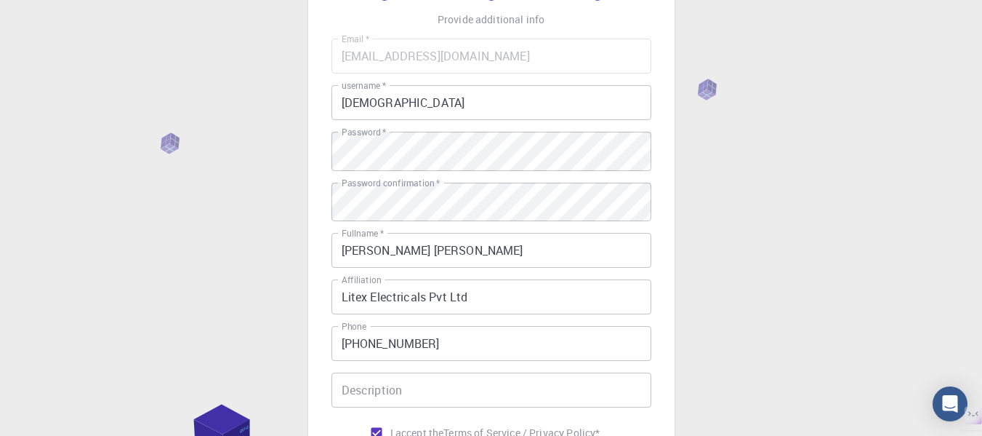
scroll to position [0, 0]
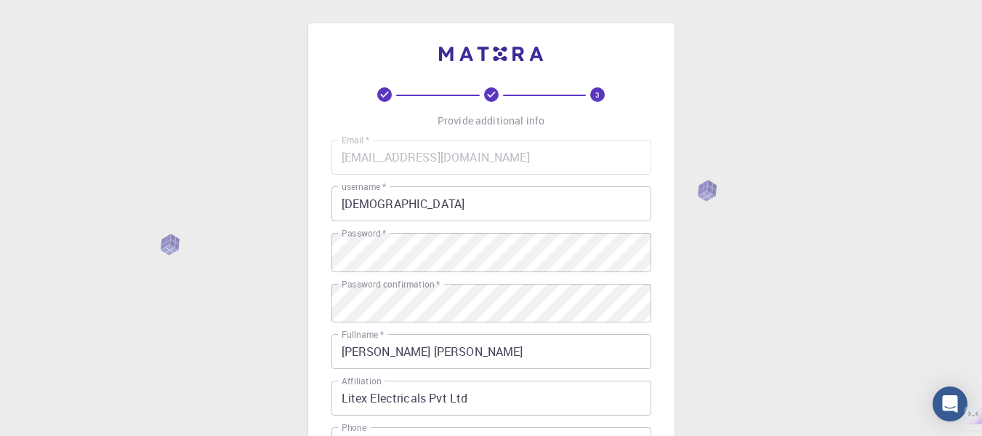
click at [605, 90] on icon "3" at bounding box center [598, 94] width 15 height 15
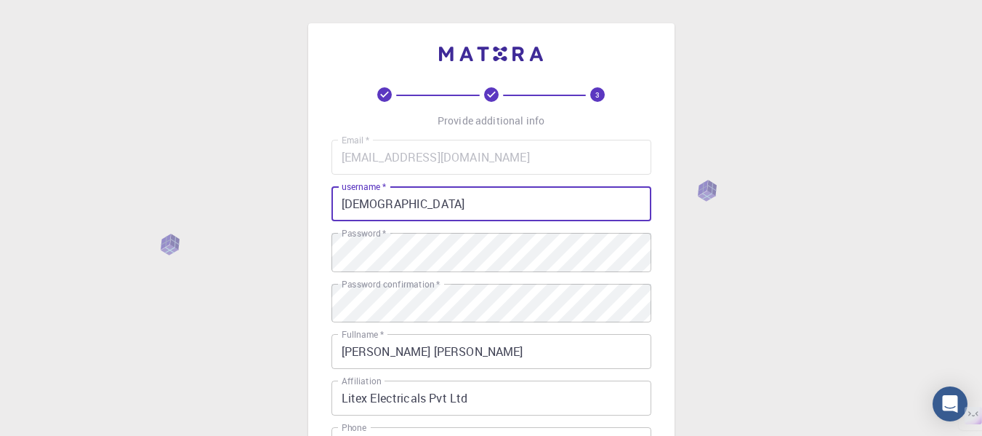
click at [572, 204] on input "abhidnyathorat" at bounding box center [492, 203] width 320 height 35
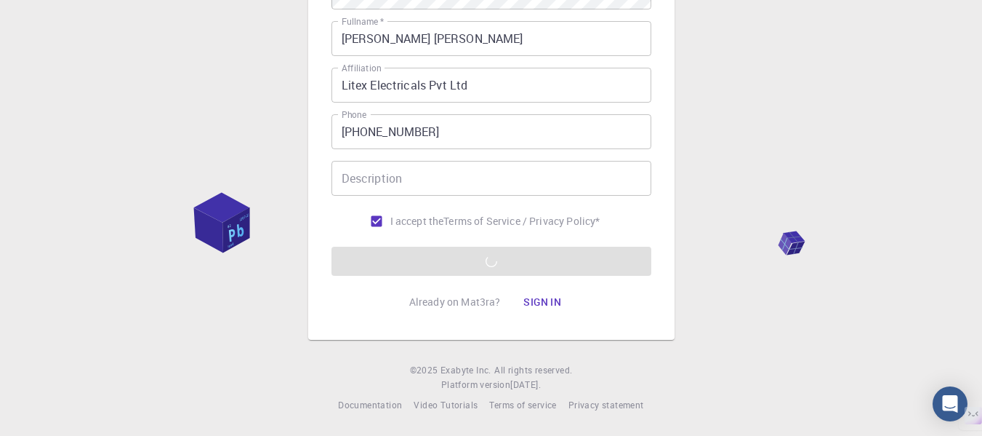
scroll to position [361, 0]
click at [507, 253] on form "Email   * ashishthorat100@gmail.com Email   * username   * abhidnyathorat usern…" at bounding box center [492, 51] width 320 height 449
click at [505, 257] on form "Email   * ashishthorat100@gmail.com Email   * username   * abhidnyathorat usern…" at bounding box center [492, 51] width 320 height 449
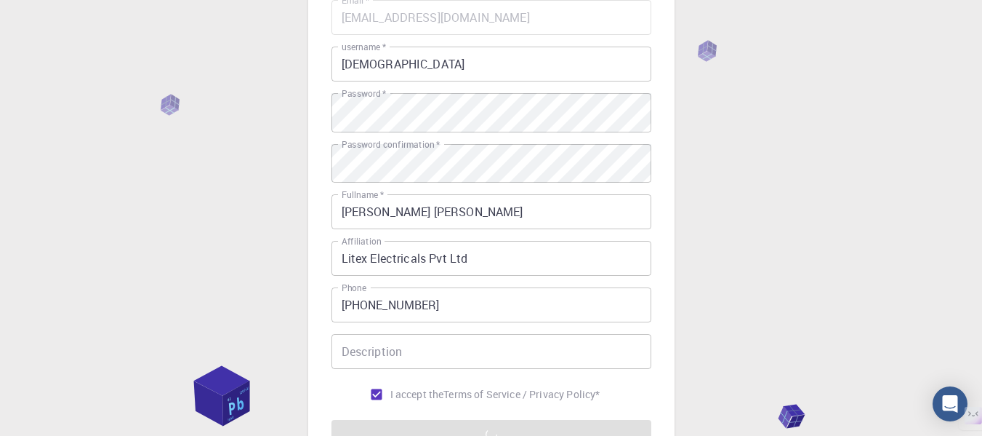
scroll to position [0, 0]
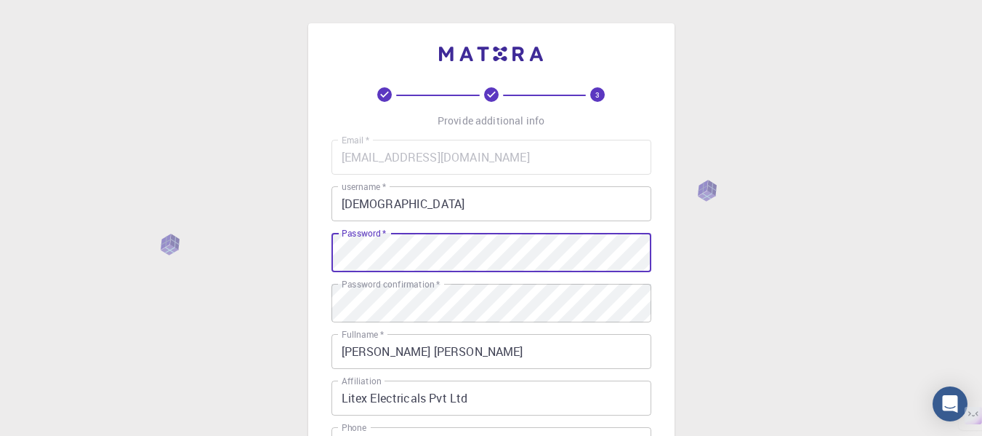
click at [499, 220] on input "abhidnyathorat" at bounding box center [492, 203] width 320 height 35
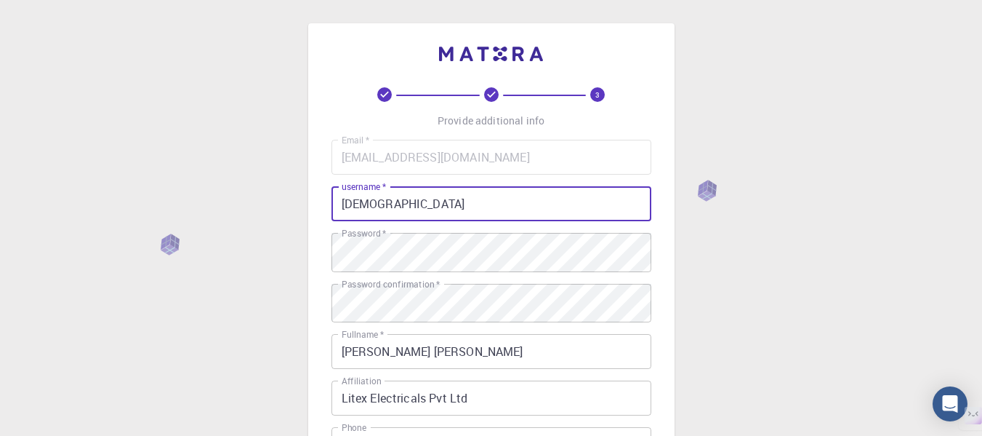
scroll to position [361, 0]
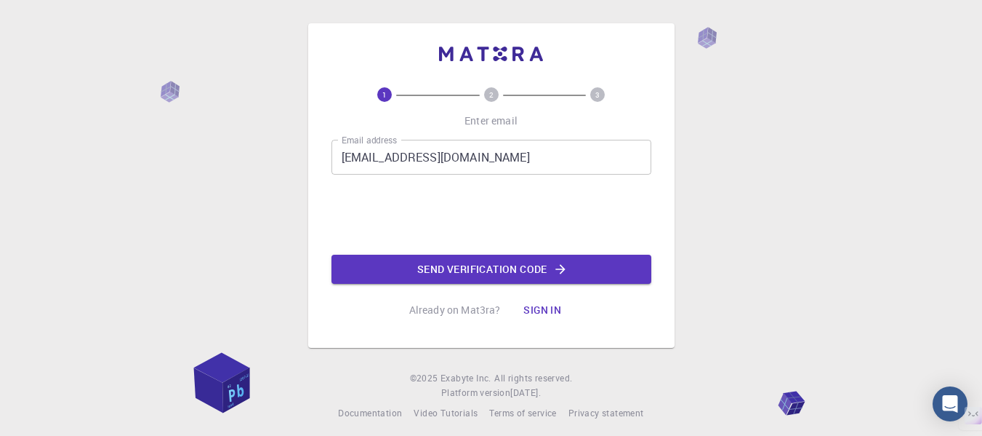
scroll to position [31, 0]
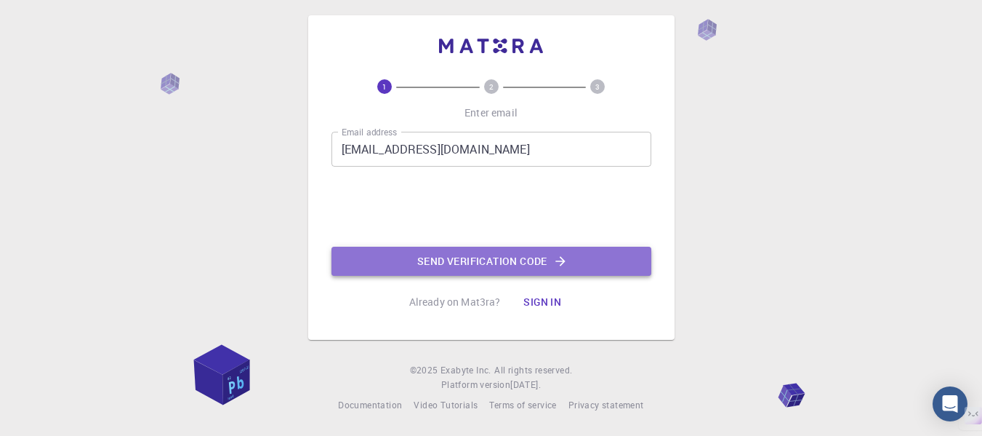
click at [492, 251] on button "Send verification code" at bounding box center [492, 261] width 320 height 29
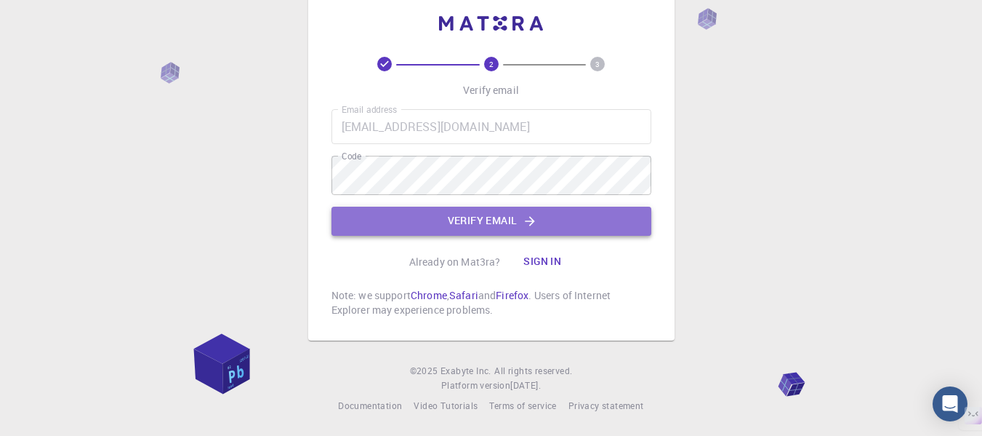
click at [521, 225] on button "Verify email" at bounding box center [492, 221] width 320 height 29
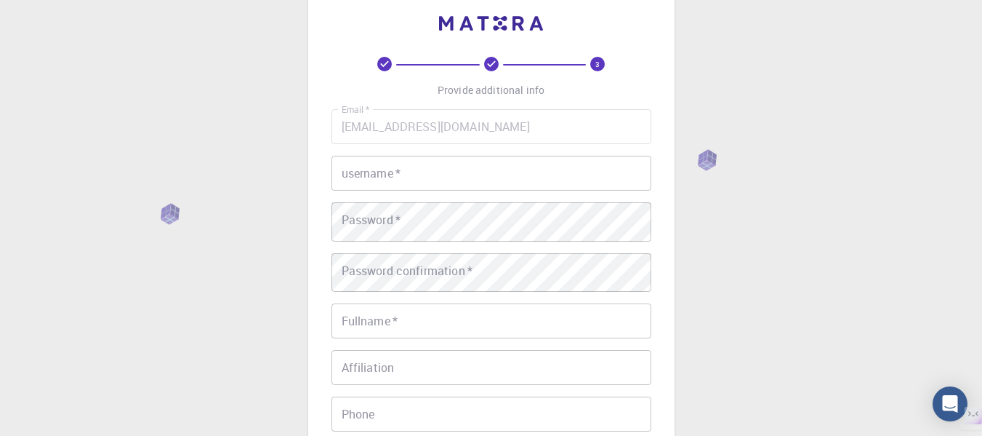
click at [475, 185] on input "username   *" at bounding box center [492, 173] width 320 height 35
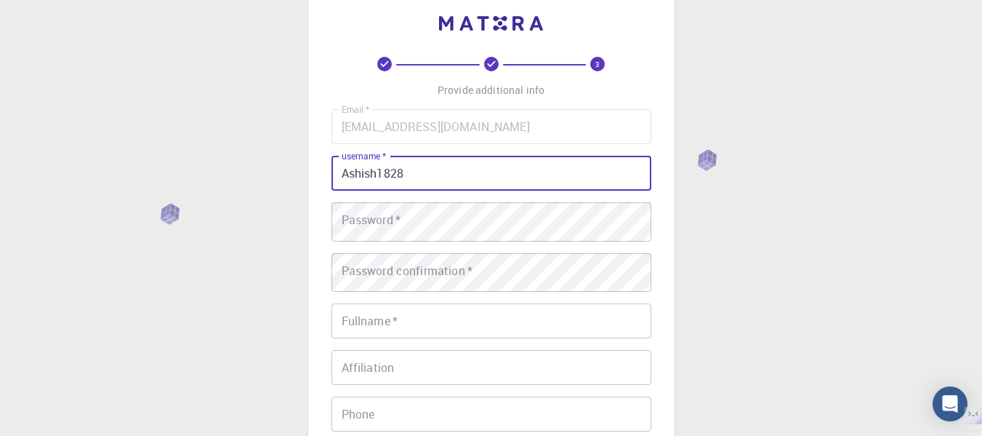
click at [470, 191] on input "Ashish1828" at bounding box center [492, 173] width 320 height 35
type input "A"
type input "abhidnyathorat"
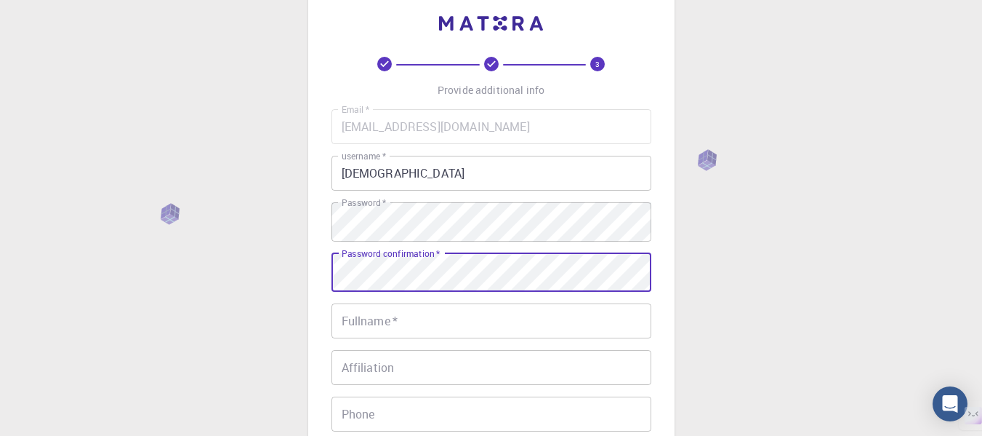
click at [384, 376] on div "Affiliation Affiliation" at bounding box center [492, 367] width 320 height 35
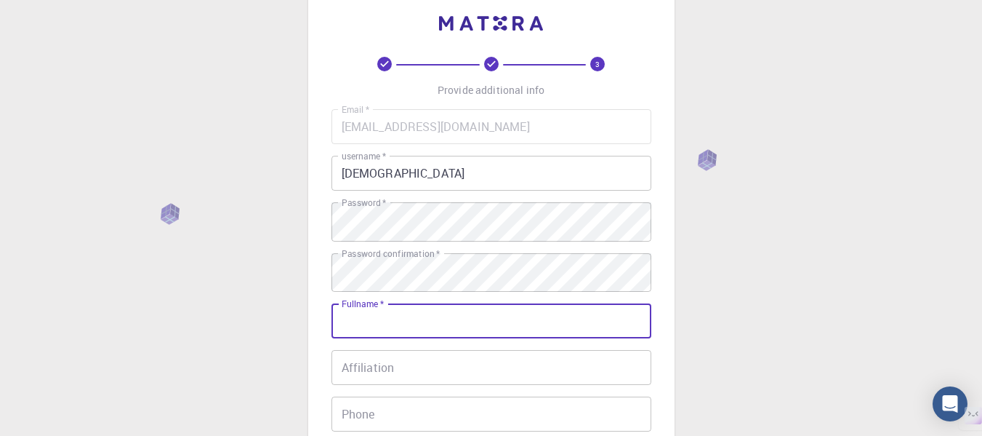
click at [406, 326] on input "Fullname   *" at bounding box center [492, 320] width 320 height 35
type input "Ashish Bhaskar Thorat"
type input "09527811911"
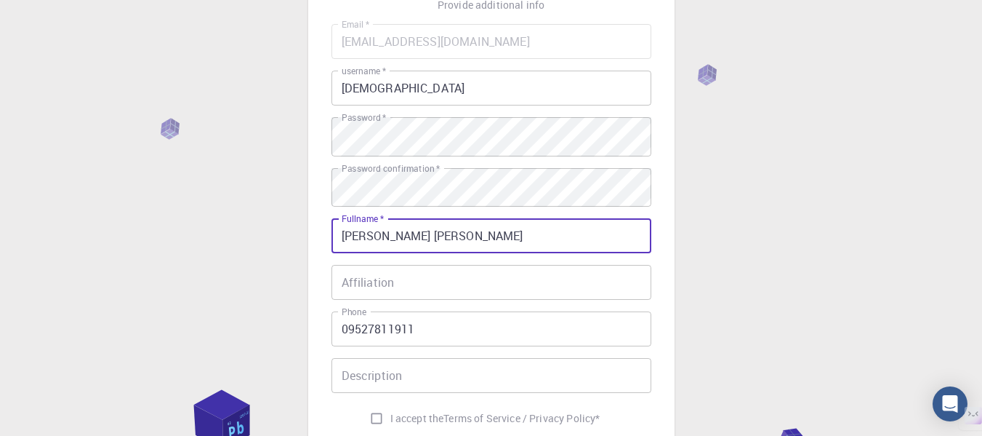
scroll to position [249, 0]
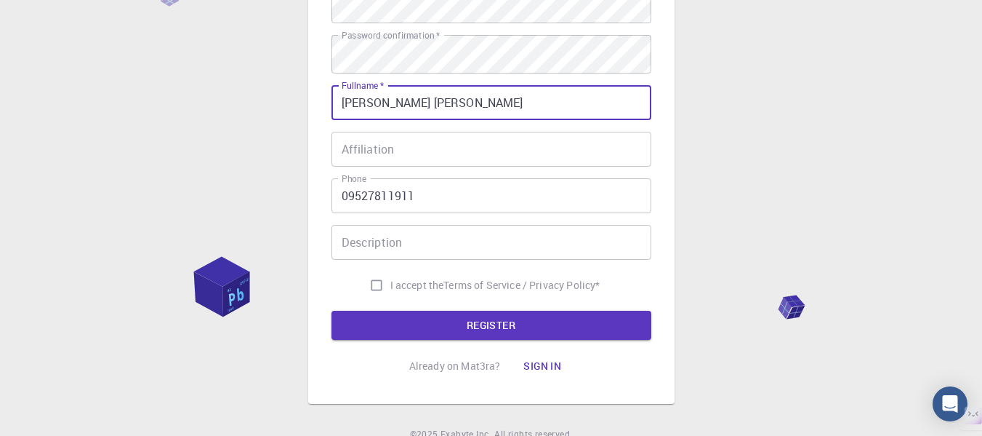
click at [399, 167] on input "Affiliation" at bounding box center [492, 149] width 320 height 35
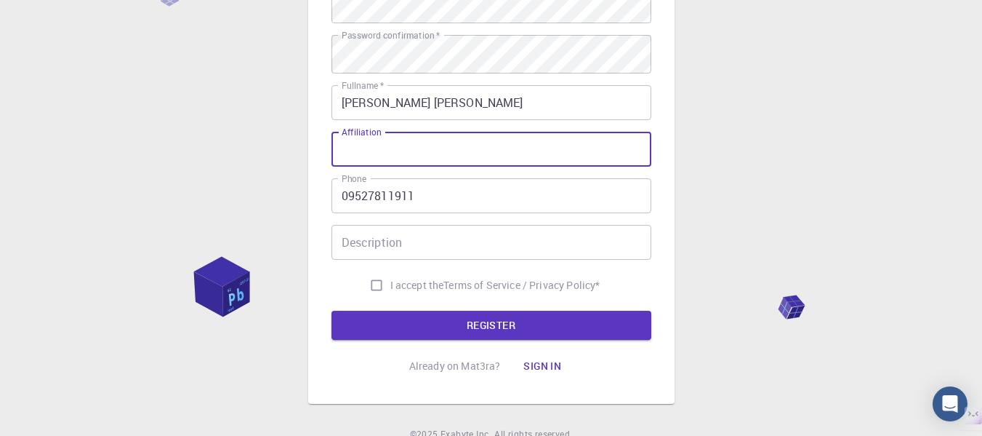
type input "Litex Electricals Pvt Ltd"
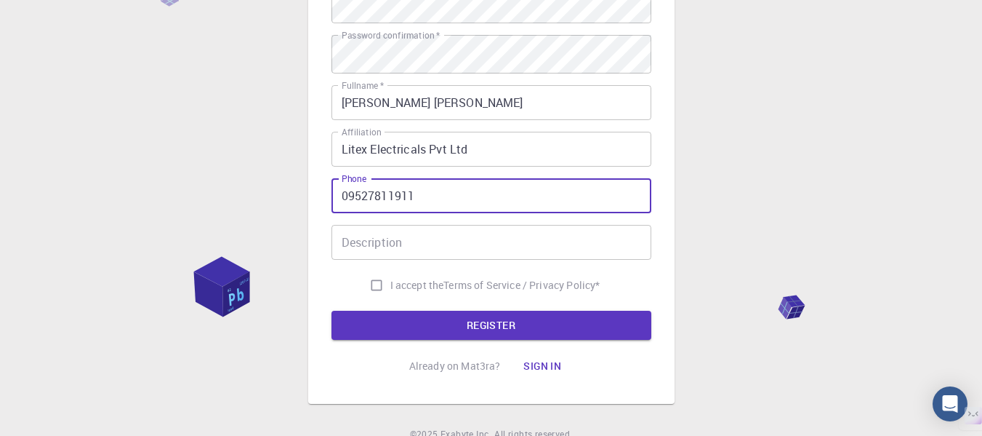
drag, startPoint x: 349, startPoint y: 223, endPoint x: 336, endPoint y: 223, distance: 13.1
click at [335, 213] on input "09527811911" at bounding box center [492, 195] width 320 height 35
type input "+919527811911"
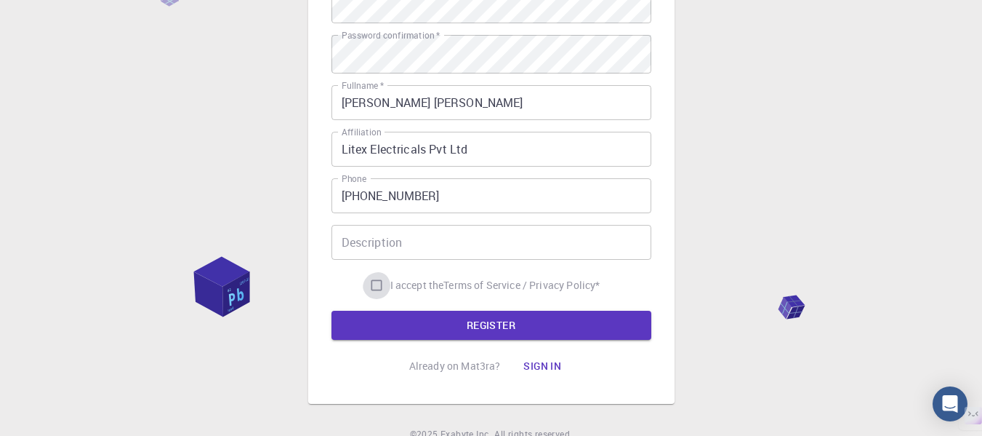
click at [363, 299] on input "I accept the Terms of Service / Privacy Policy *" at bounding box center [377, 285] width 28 height 28
checkbox input "true"
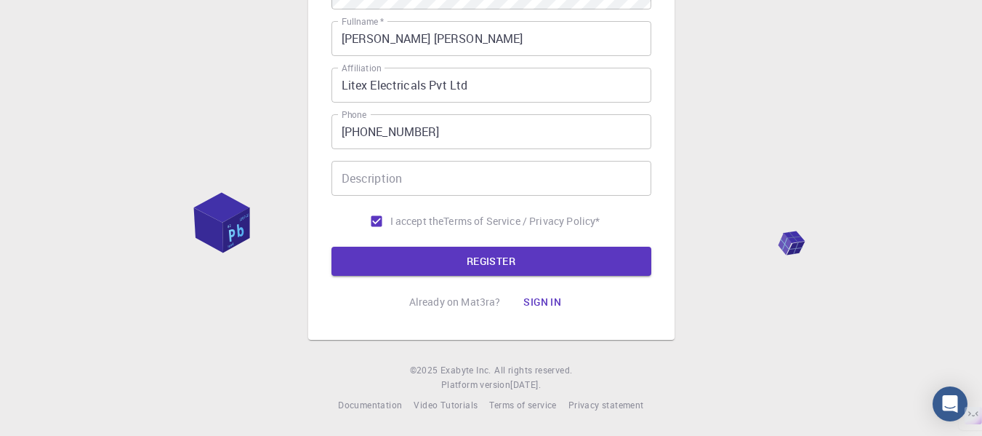
scroll to position [361, 0]
click at [383, 172] on input "Description" at bounding box center [492, 178] width 320 height 35
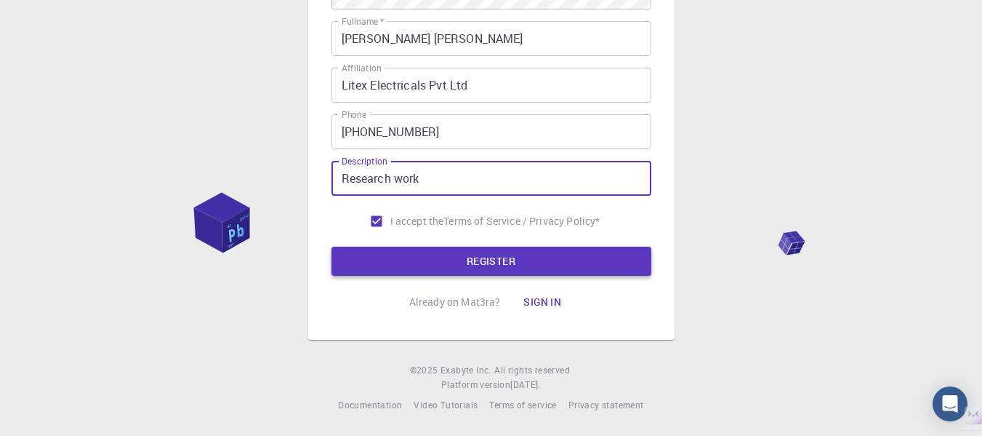
type input "Research work"
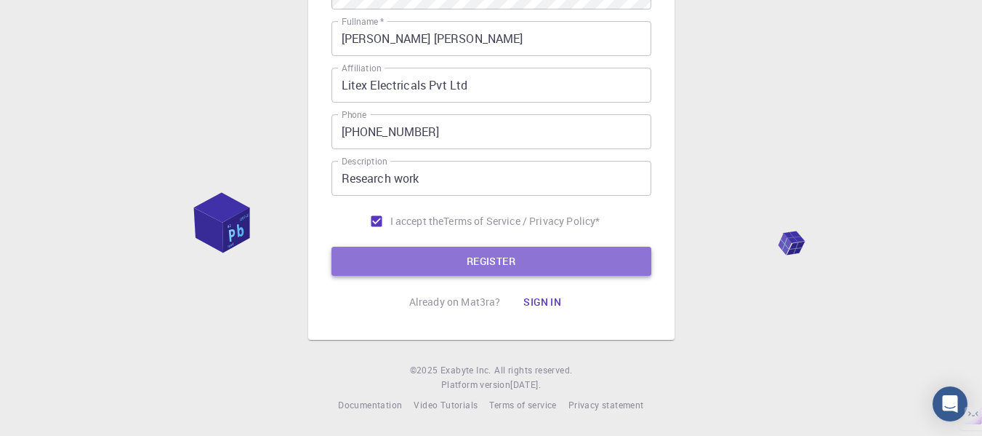
click at [426, 255] on button "REGISTER" at bounding box center [492, 261] width 320 height 29
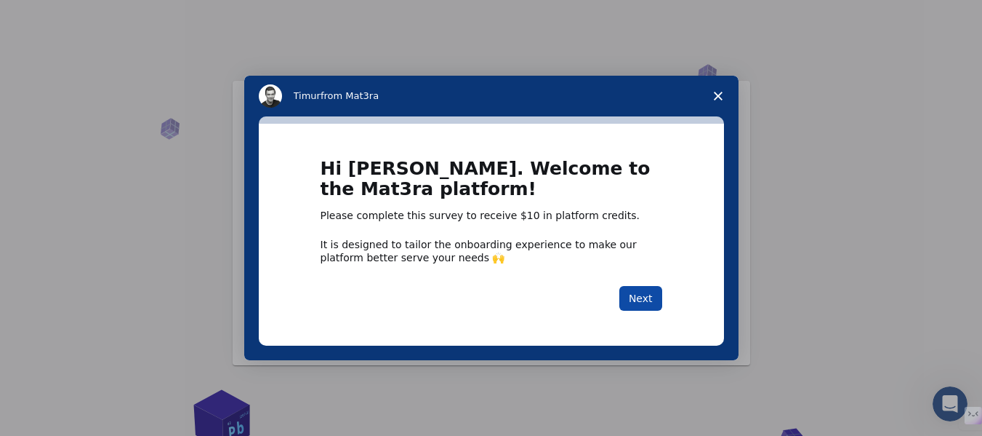
click at [647, 297] on button "Next" at bounding box center [641, 298] width 43 height 25
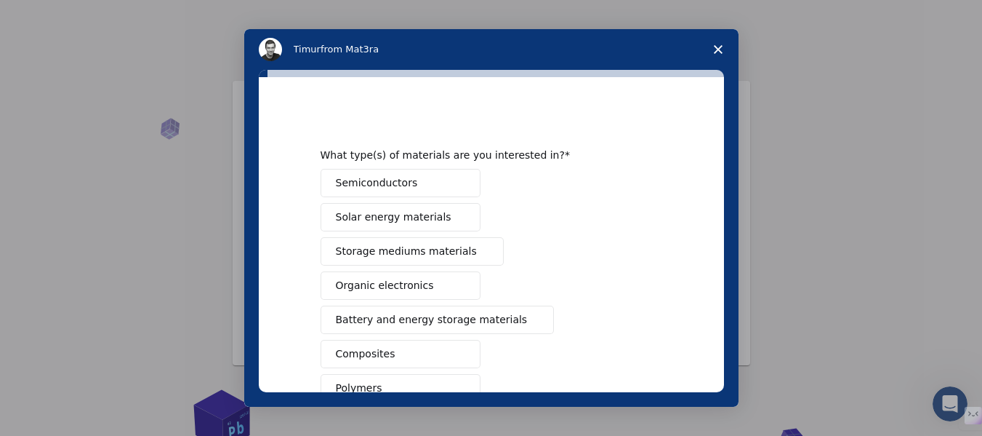
click at [398, 181] on span "Semiconductors" at bounding box center [377, 182] width 82 height 15
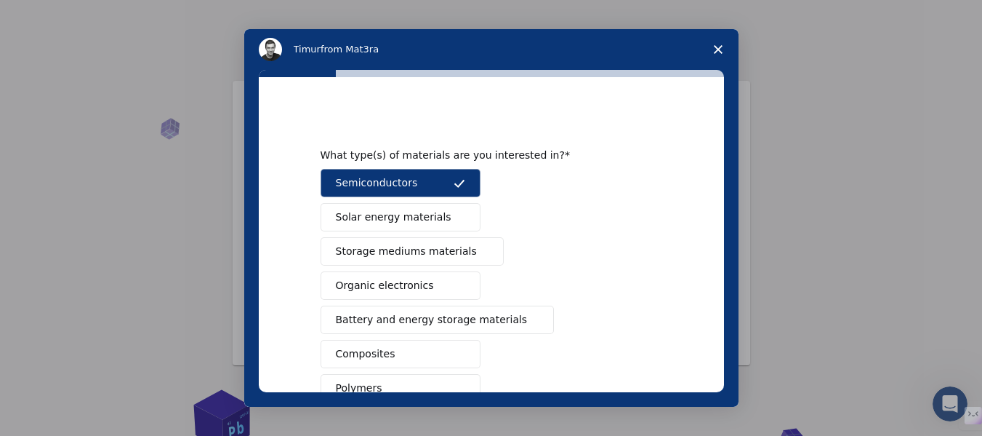
click at [401, 215] on span "Solar energy materials" at bounding box center [394, 216] width 116 height 15
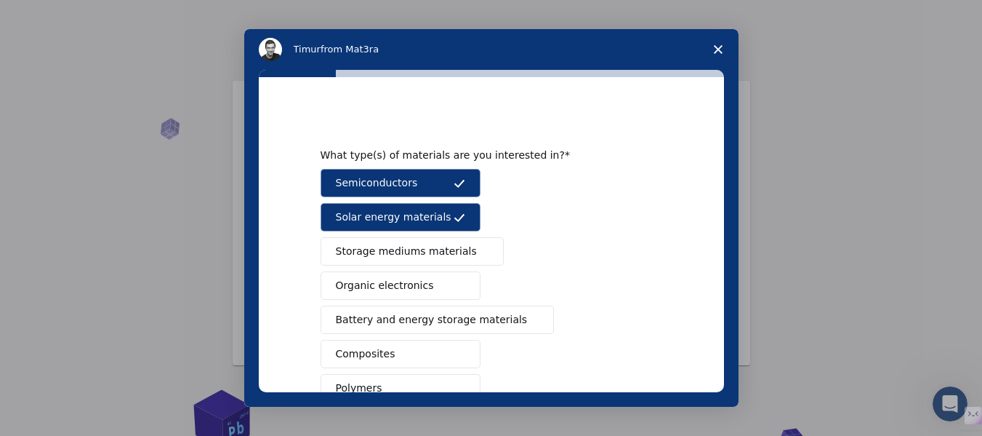
scroll to position [73, 0]
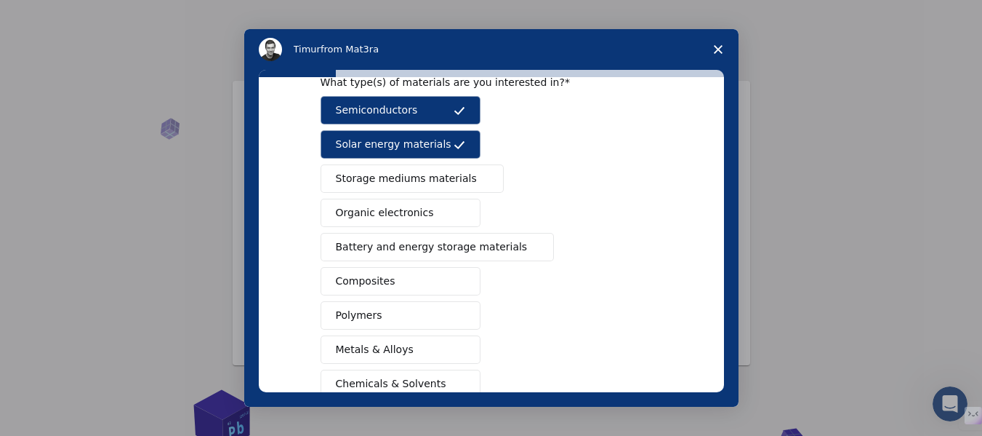
click at [438, 239] on button "Battery and energy storage materials" at bounding box center [438, 247] width 234 height 28
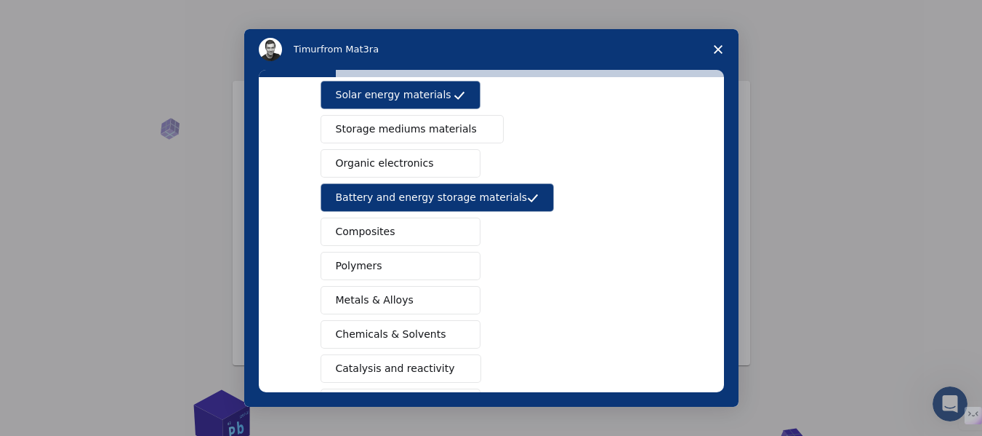
scroll to position [145, 0]
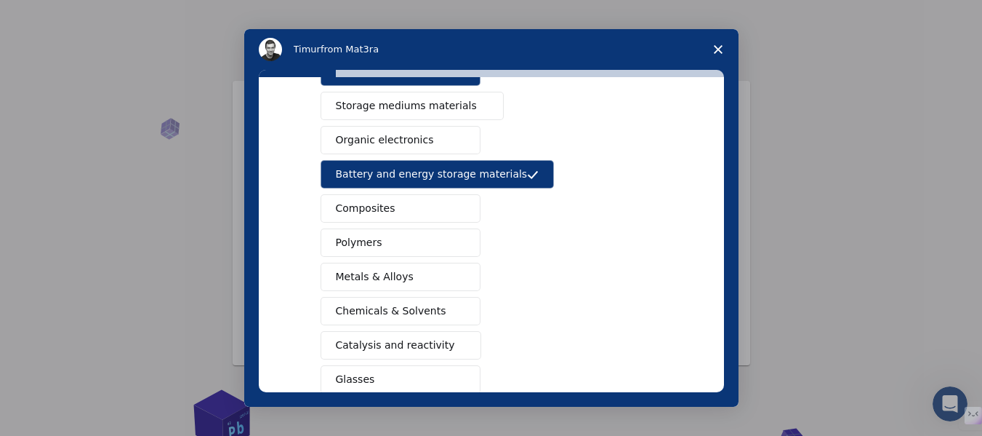
click at [409, 248] on button "Polymers" at bounding box center [401, 242] width 160 height 28
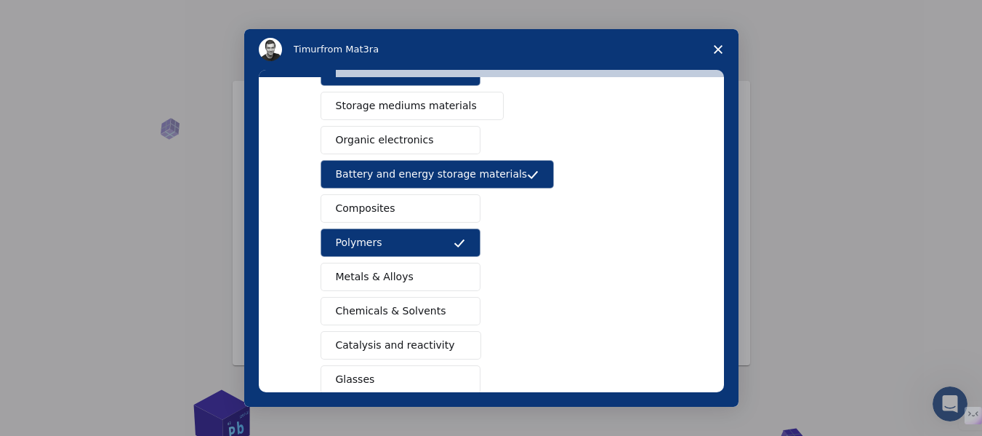
drag, startPoint x: 421, startPoint y: 271, endPoint x: 550, endPoint y: 257, distance: 129.5
click at [423, 271] on button "Metals & Alloys" at bounding box center [401, 277] width 160 height 28
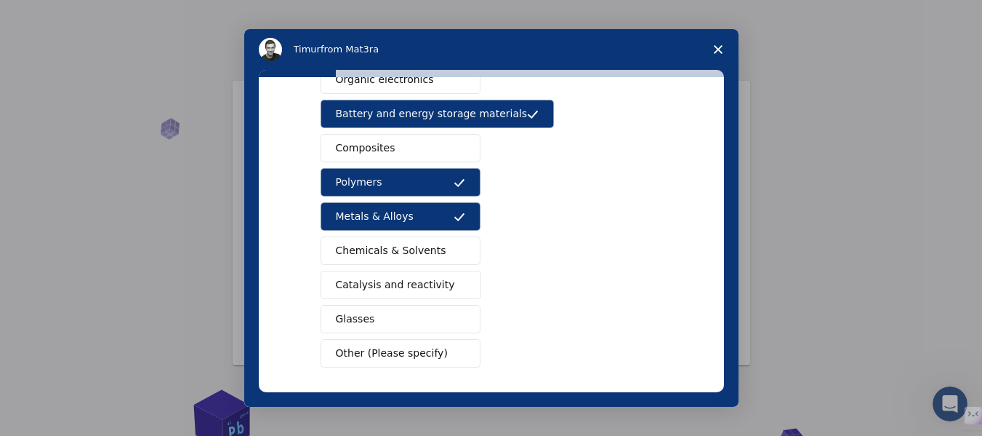
scroll to position [266, 0]
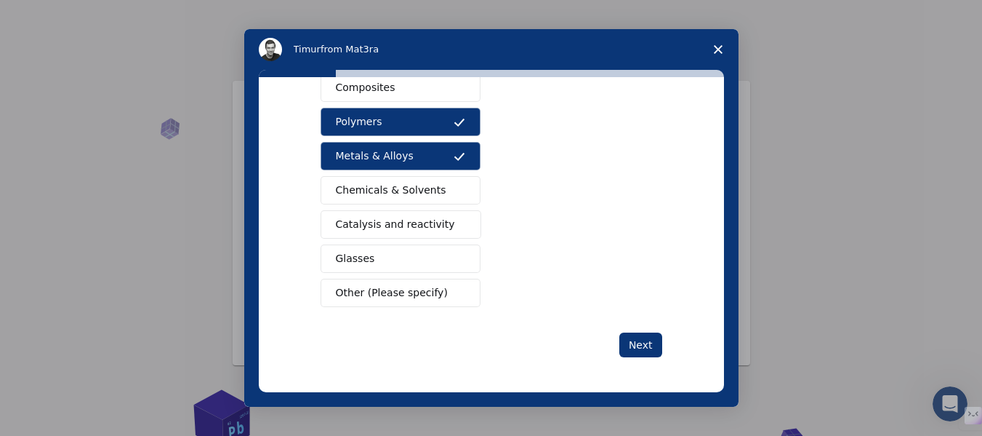
click at [446, 261] on button "Glasses" at bounding box center [401, 258] width 160 height 28
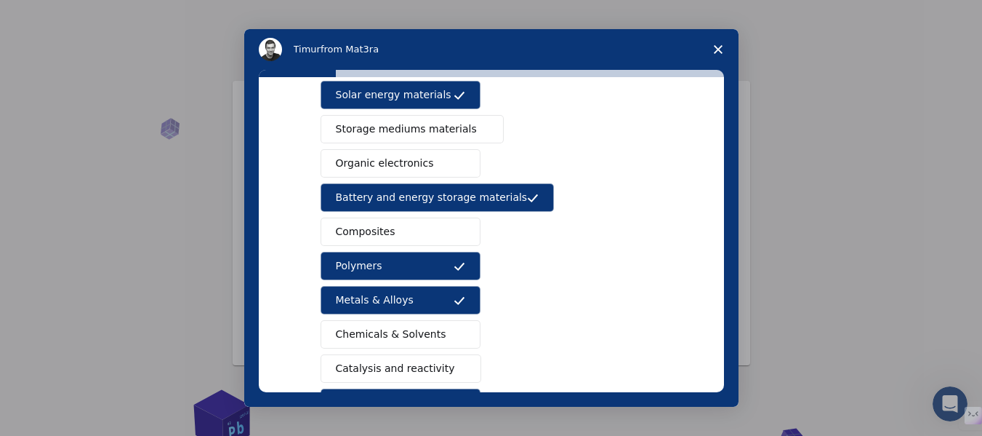
scroll to position [121, 0]
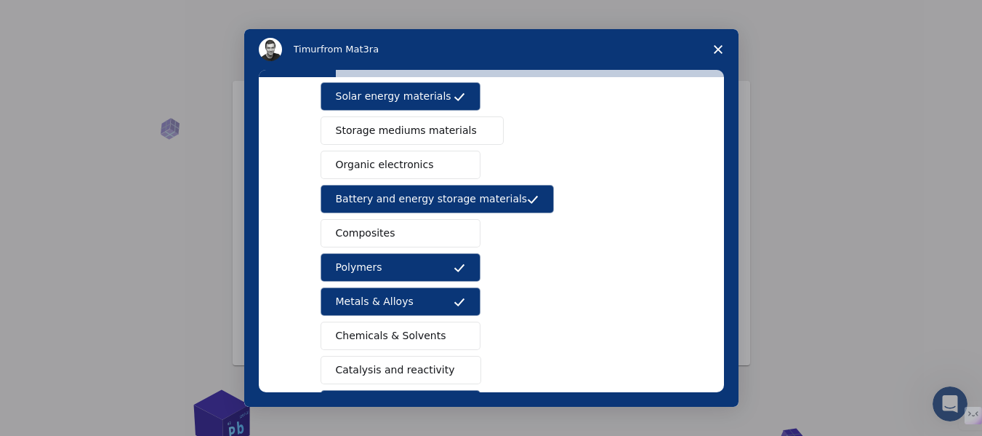
click at [414, 256] on button "Polymers" at bounding box center [401, 267] width 160 height 28
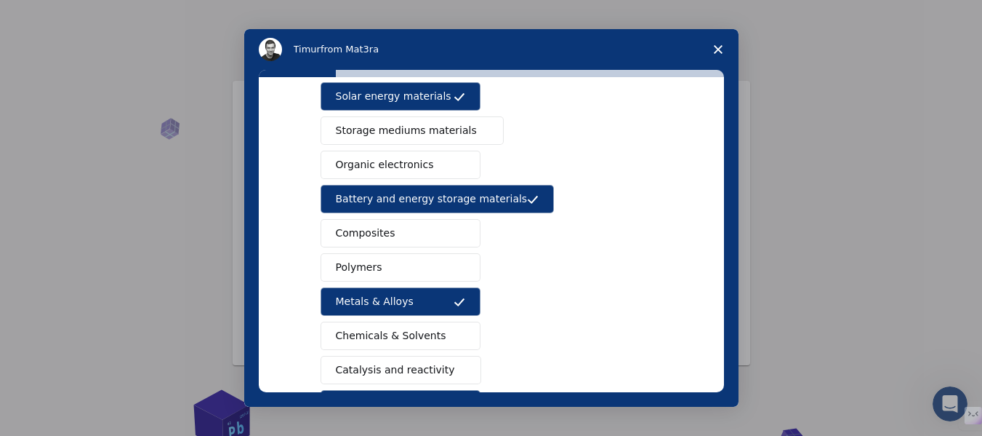
click at [418, 240] on button "Composites" at bounding box center [401, 233] width 160 height 28
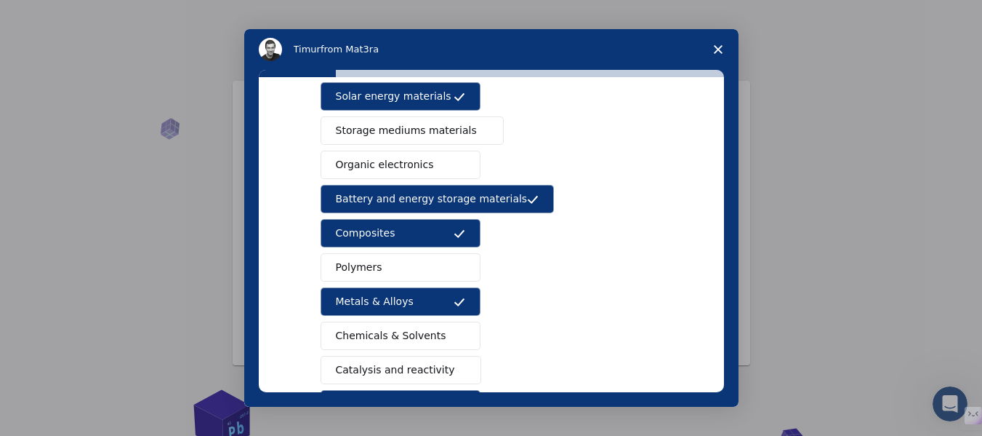
click at [418, 261] on button "Polymers" at bounding box center [401, 267] width 160 height 28
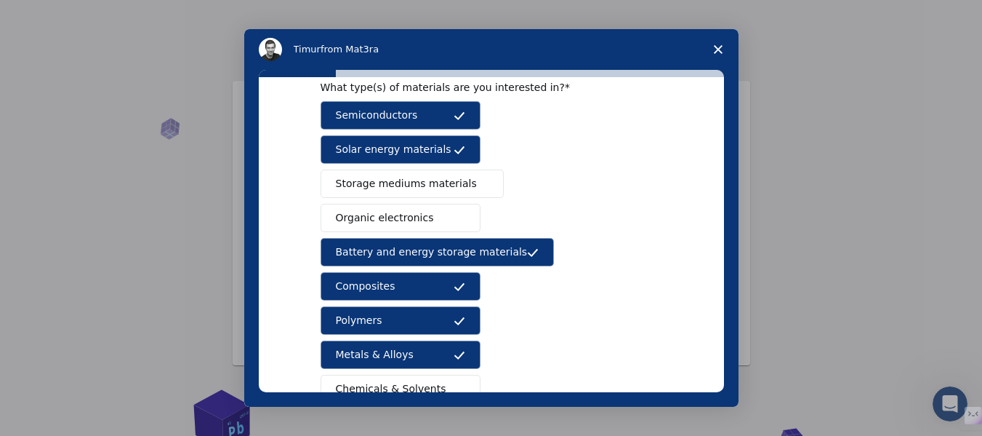
scroll to position [48, 0]
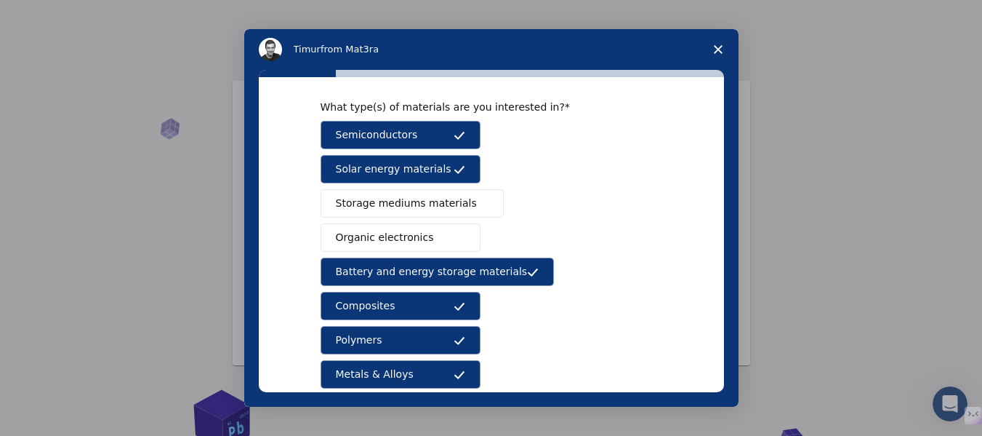
click at [423, 236] on button "Organic electronics" at bounding box center [401, 237] width 160 height 28
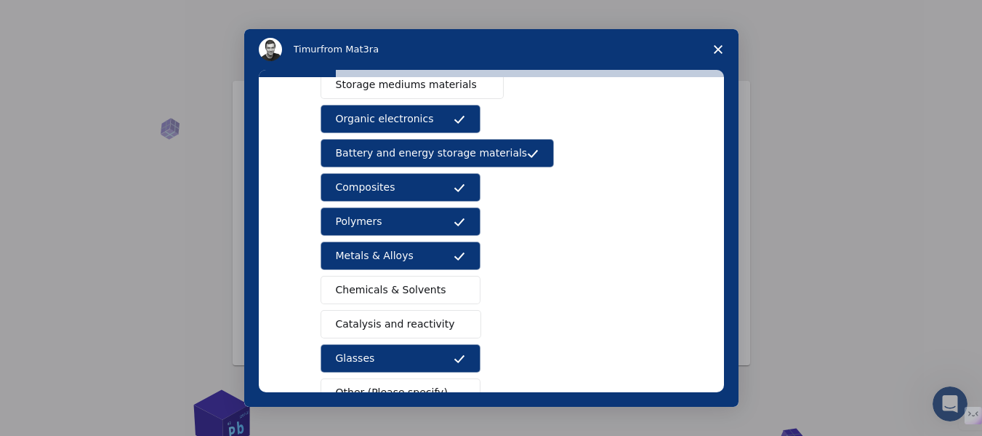
scroll to position [266, 0]
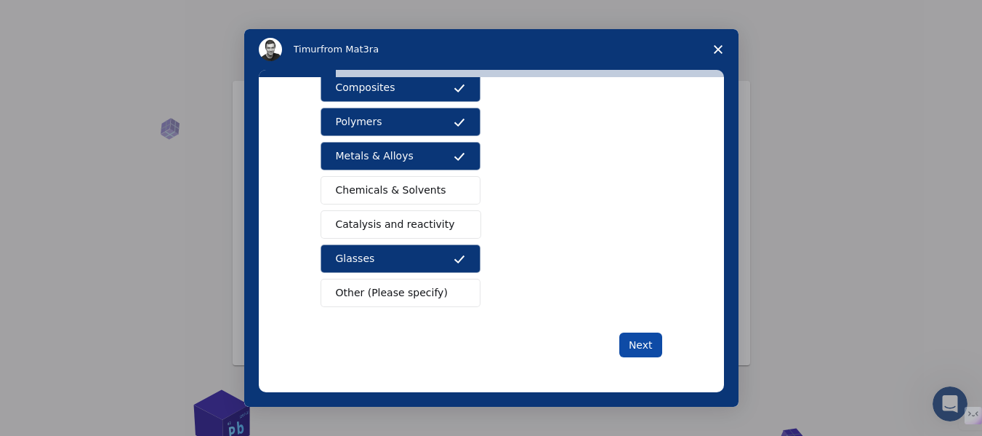
click at [637, 346] on button "Next" at bounding box center [641, 344] width 43 height 25
click at [632, 345] on button "Next" at bounding box center [641, 344] width 43 height 25
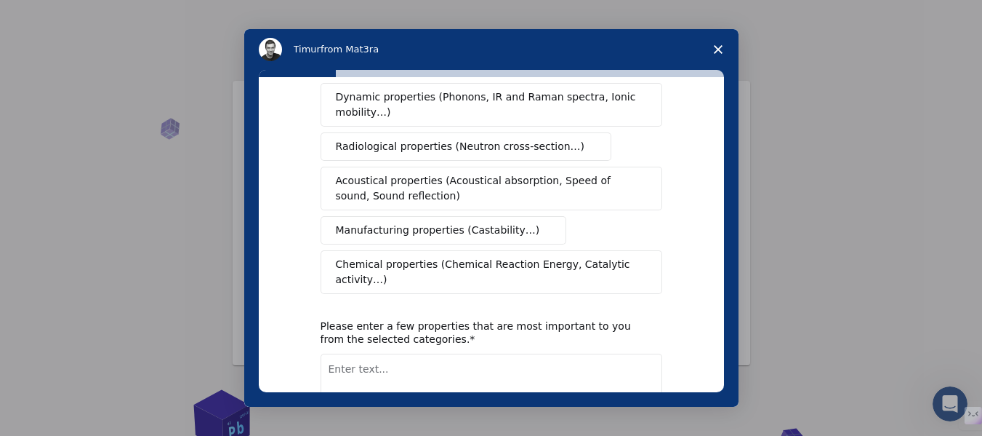
scroll to position [0, 0]
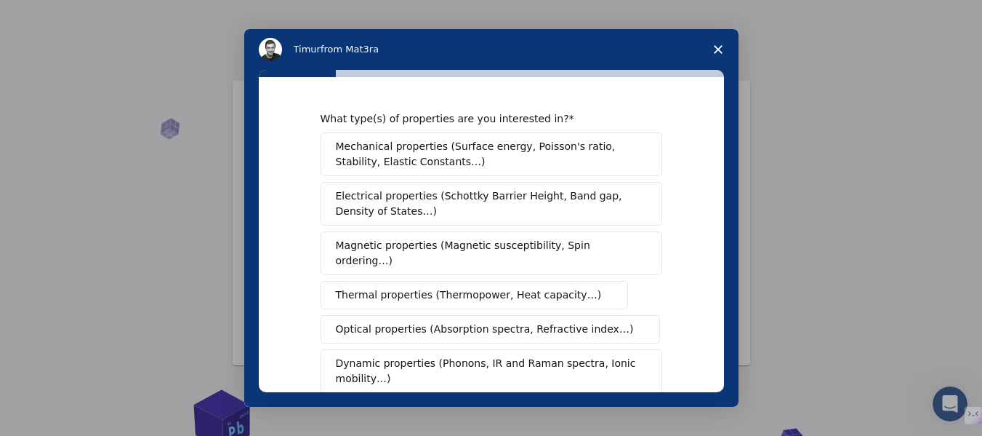
click at [407, 145] on span "Mechanical properties (Surface energy, Poisson's ratio, Stability, Elastic Cons…" at bounding box center [487, 154] width 303 height 31
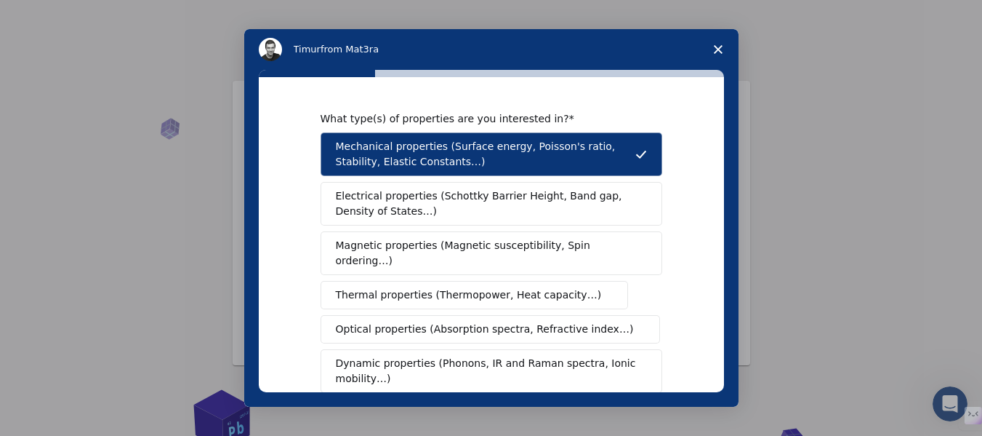
click at [405, 220] on button "Electrical properties (Schottky Barrier Height, Band gap, Density of States…)" at bounding box center [492, 204] width 342 height 44
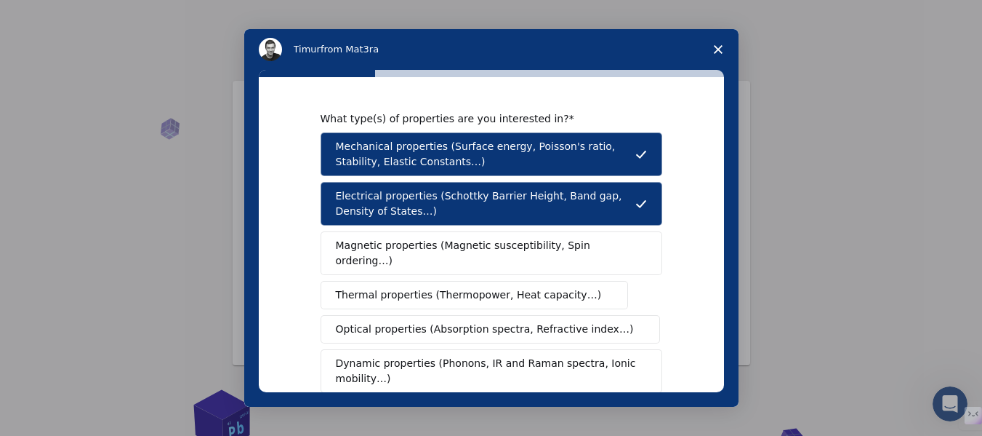
click at [393, 249] on span "Magnetic properties (Magnetic susceptibility, Spin ordering…)" at bounding box center [486, 253] width 300 height 31
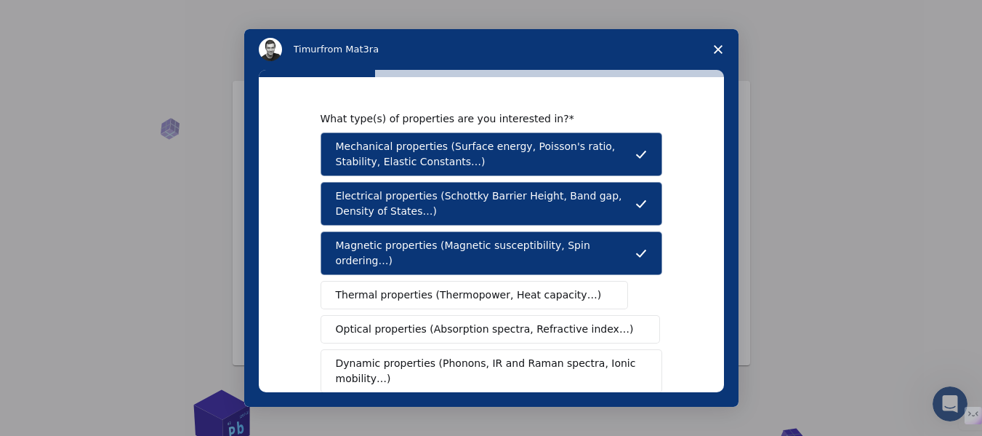
click at [388, 287] on span "Thermal properties (Thermopower, Heat capacity…)" at bounding box center [469, 294] width 266 height 15
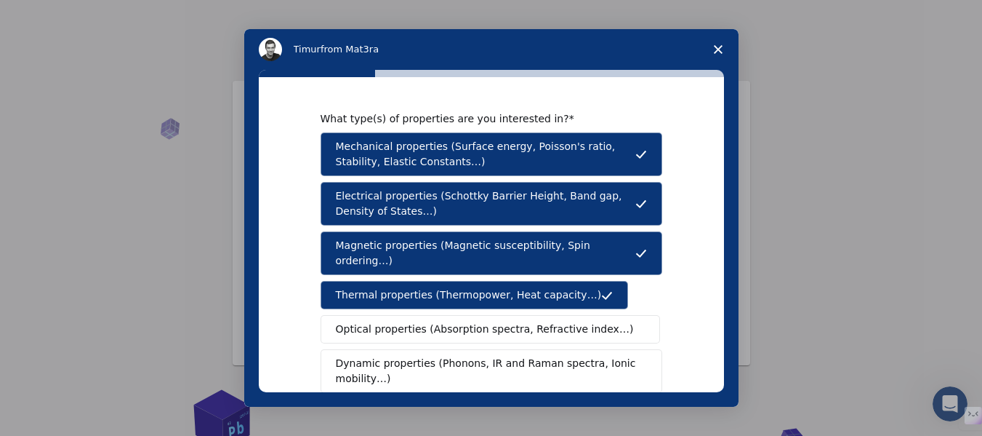
click at [401, 321] on span "Optical properties (Absorption spectra, Refractive index…)" at bounding box center [485, 328] width 298 height 15
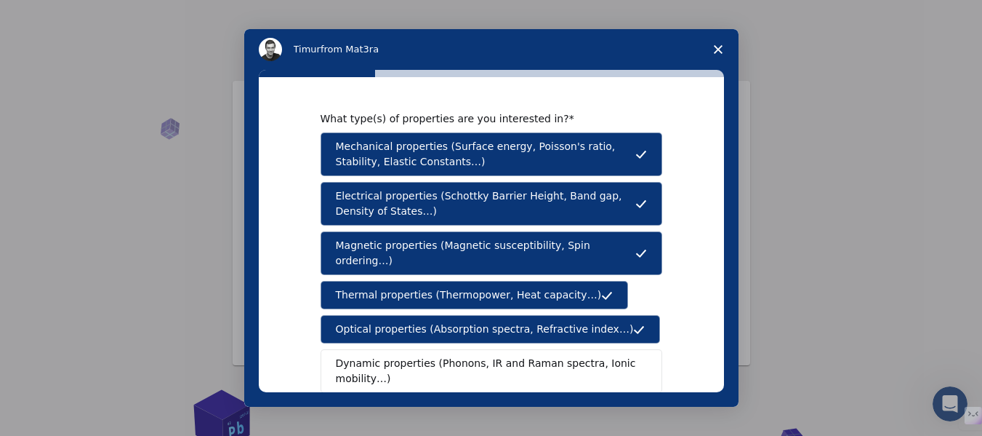
click at [410, 356] on span "Dynamic properties (Phonons, IR and Raman spectra, Ionic mobility…)" at bounding box center [487, 371] width 302 height 31
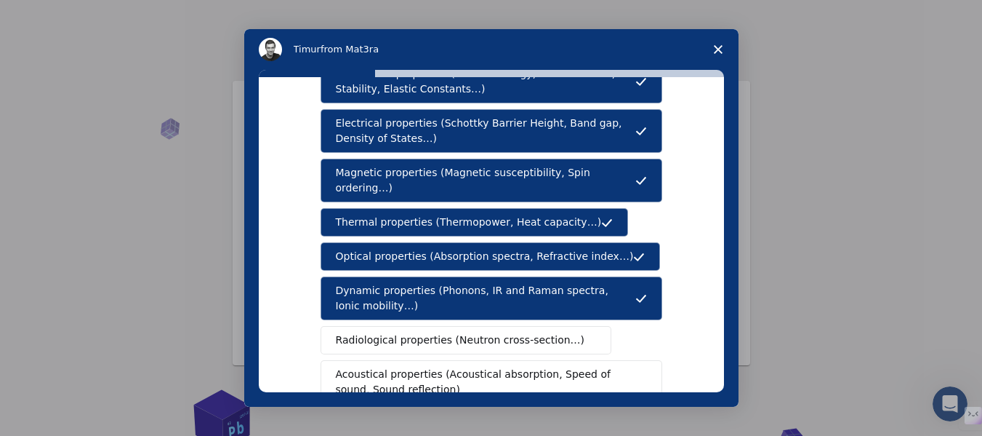
scroll to position [145, 0]
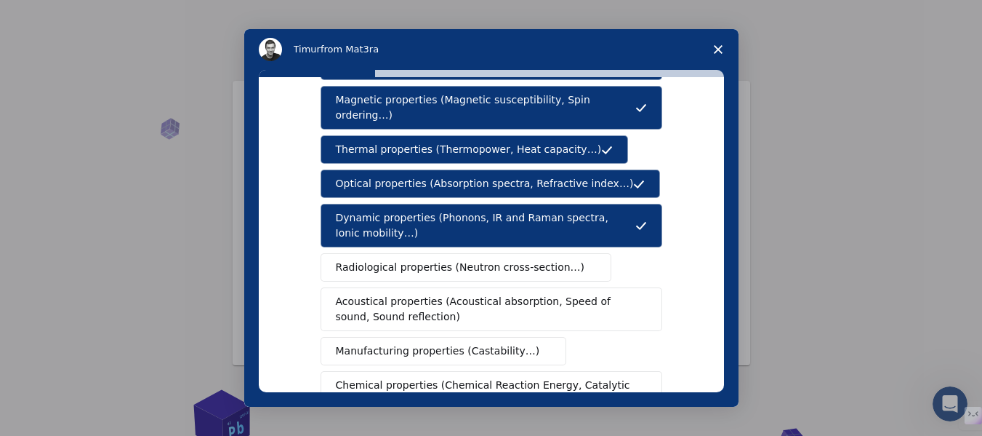
click at [397, 260] on span "Radiological properties (Neutron cross-section…)" at bounding box center [460, 267] width 249 height 15
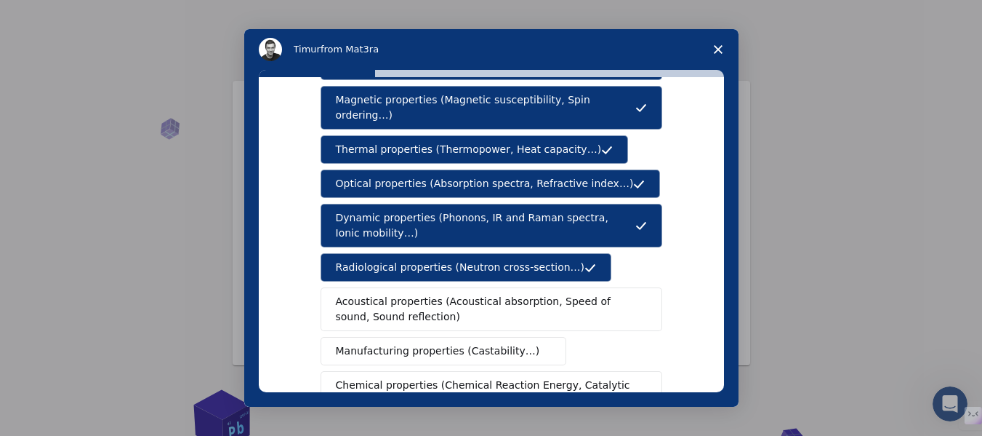
click at [393, 343] on span "Manufacturing properties (Castability…)" at bounding box center [438, 350] width 204 height 15
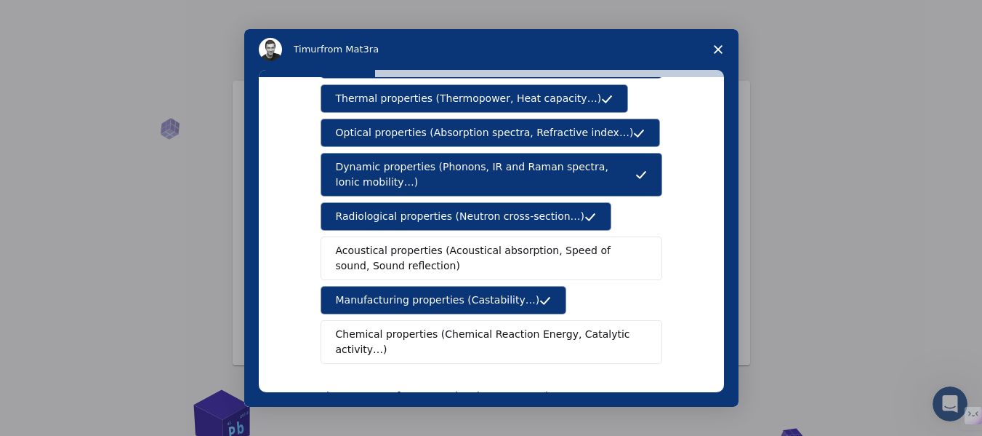
scroll to position [218, 0]
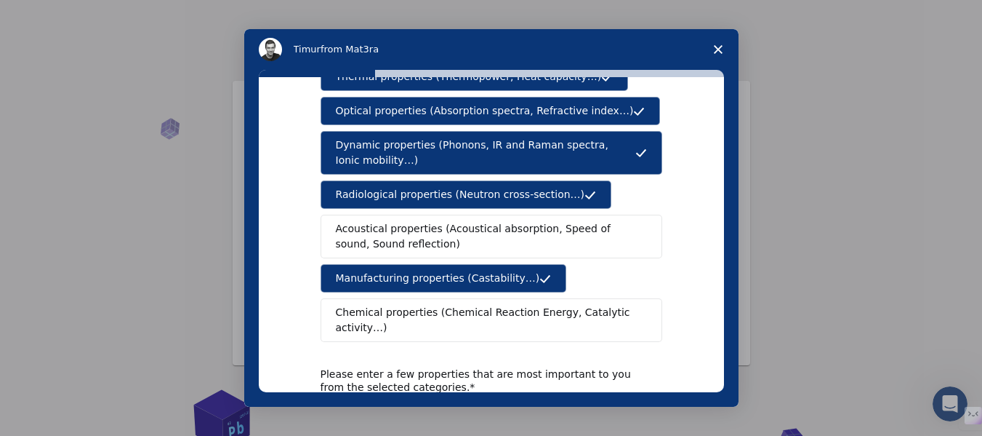
click at [380, 305] on span "Chemical properties (Chemical Reaction Energy, Catalytic activity…)" at bounding box center [486, 320] width 301 height 31
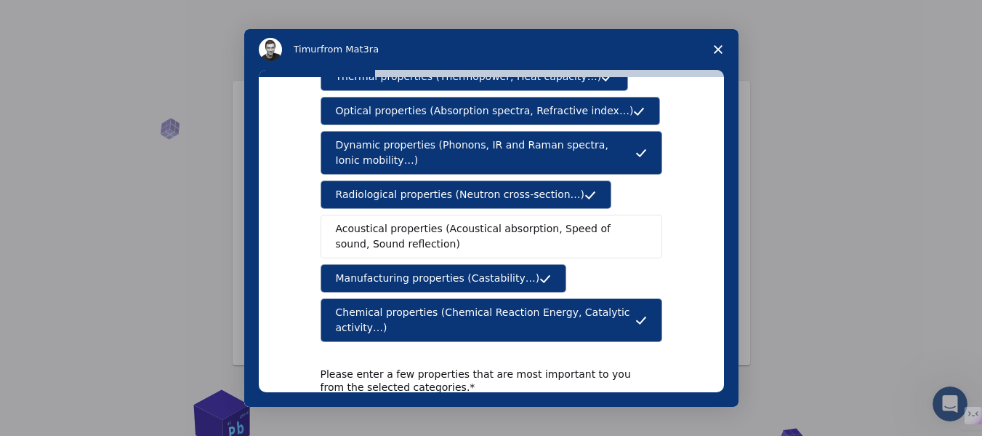
scroll to position [291, 0]
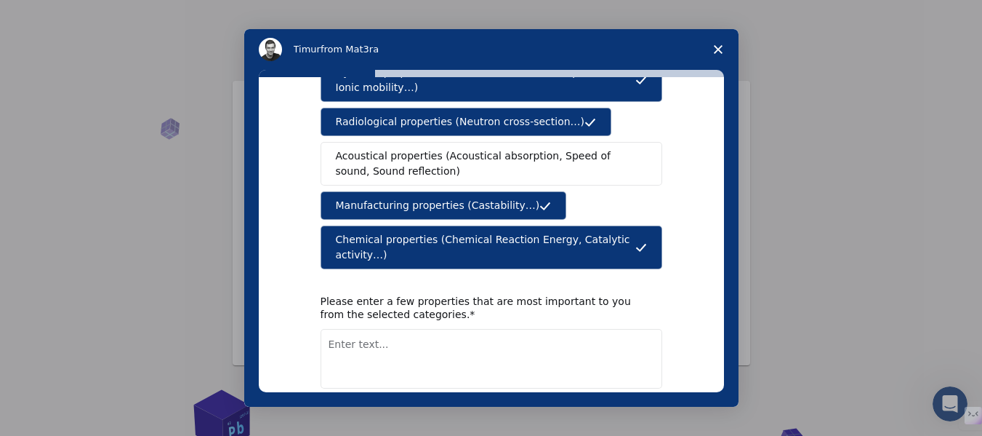
click at [380, 329] on textarea "Enter text..." at bounding box center [492, 359] width 342 height 60
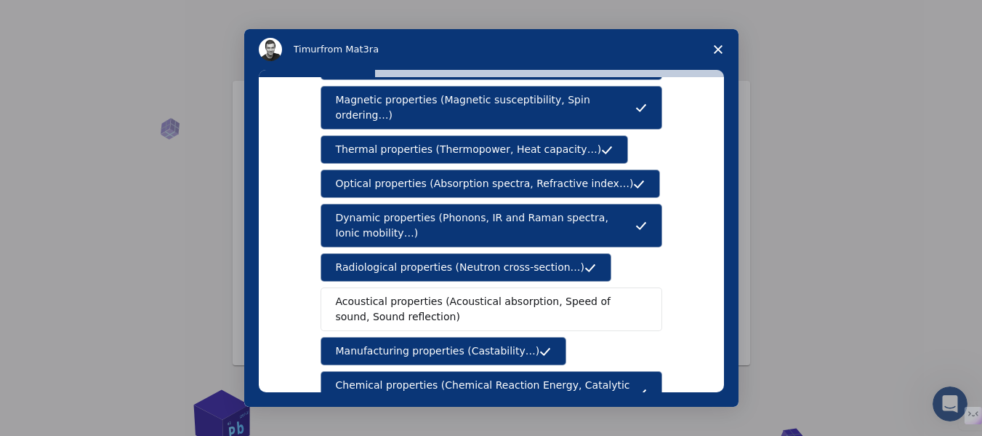
scroll to position [196, 0]
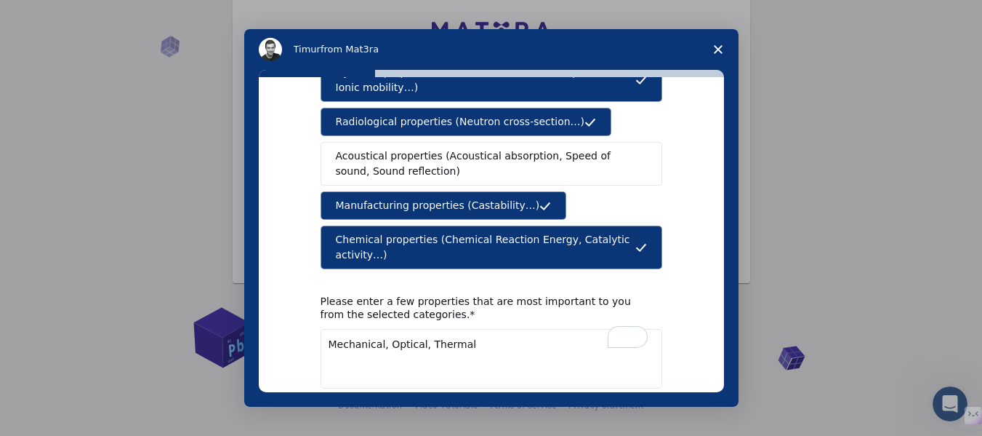
type textarea "Mechanical, Optical, Thermal"
click at [640, 414] on button "Next" at bounding box center [641, 426] width 43 height 25
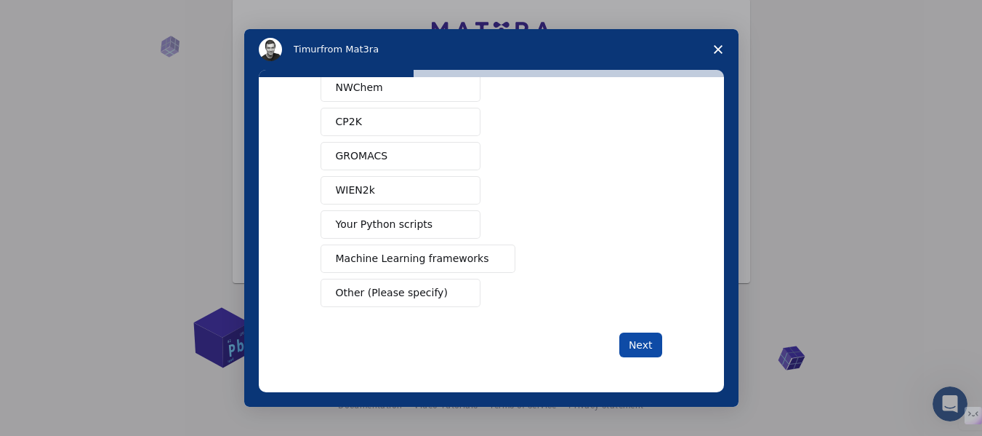
click at [637, 339] on button "Next" at bounding box center [641, 344] width 43 height 25
click at [442, 223] on button "Your Python scripts" at bounding box center [401, 224] width 160 height 28
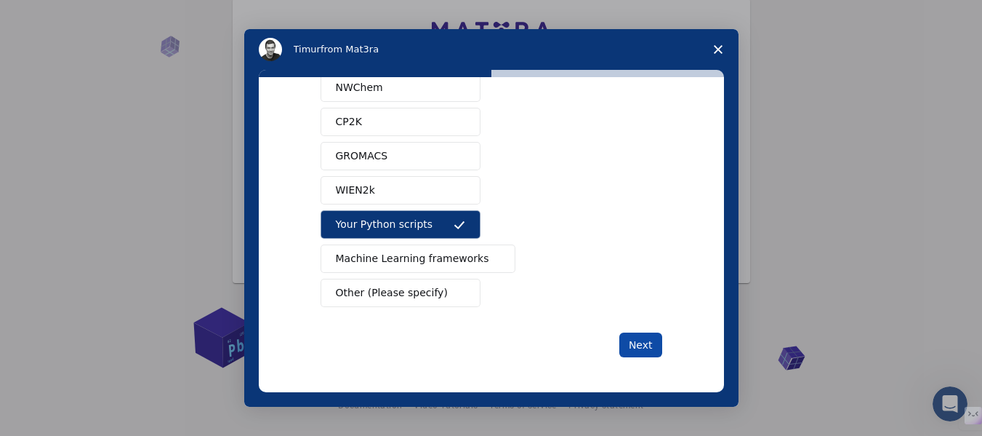
click at [628, 335] on button "Next" at bounding box center [641, 344] width 43 height 25
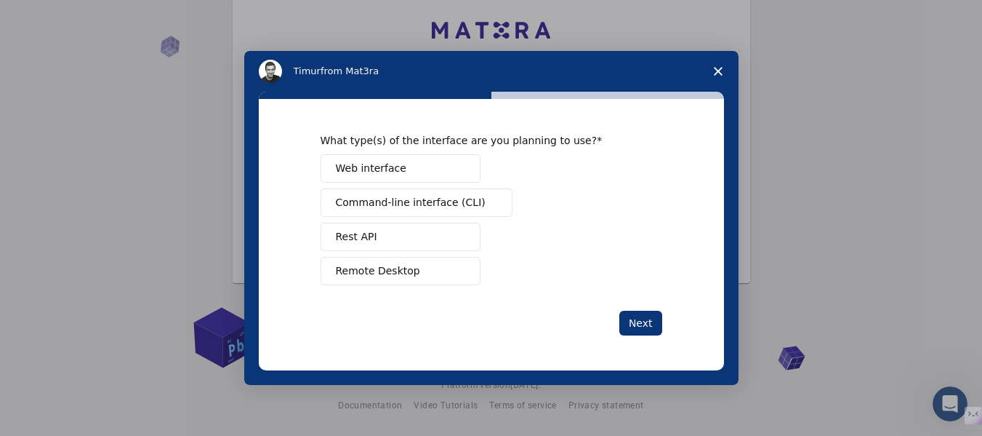
click at [393, 164] on span "Web interface" at bounding box center [371, 168] width 71 height 15
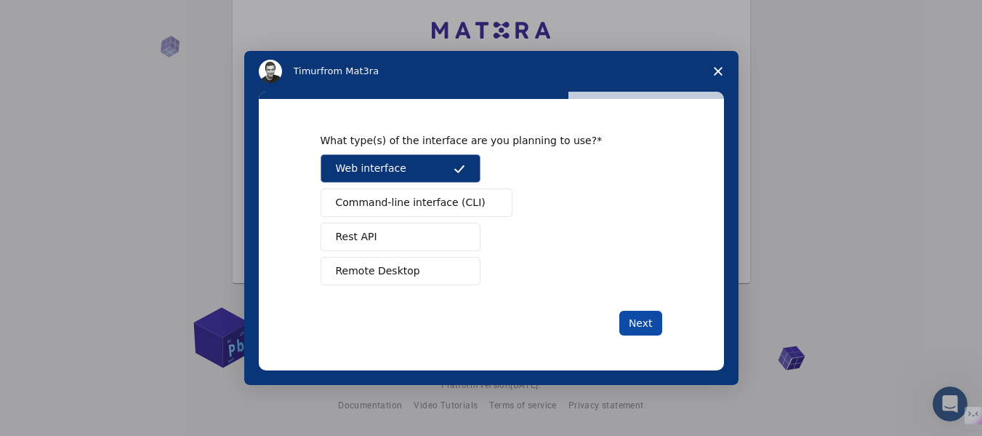
click at [636, 324] on button "Next" at bounding box center [641, 323] width 43 height 25
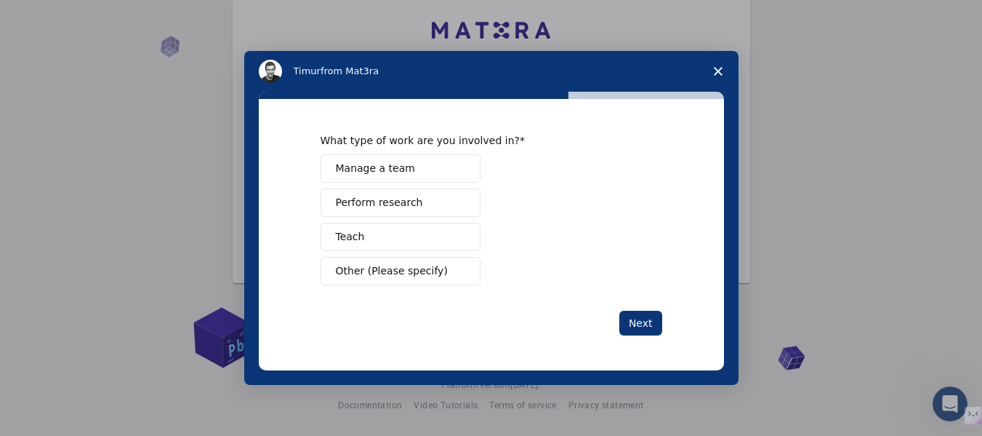
click at [401, 201] on span "Perform research" at bounding box center [379, 202] width 87 height 15
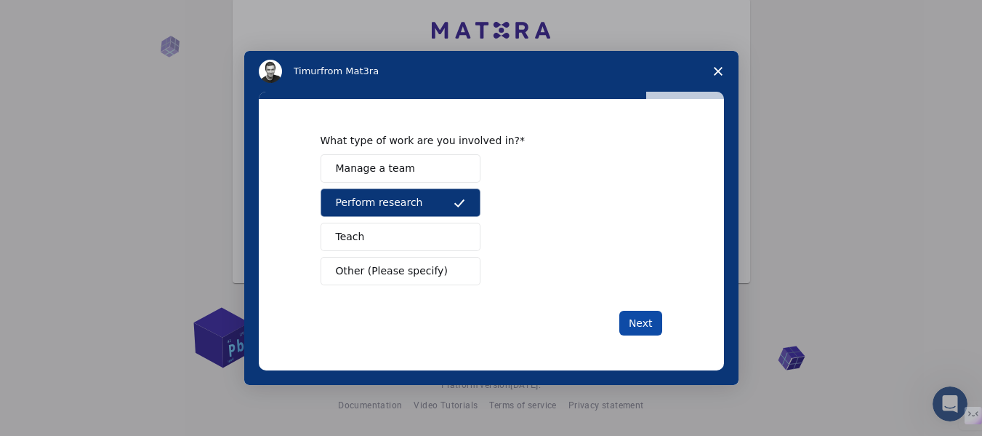
click at [645, 323] on button "Next" at bounding box center [641, 323] width 43 height 25
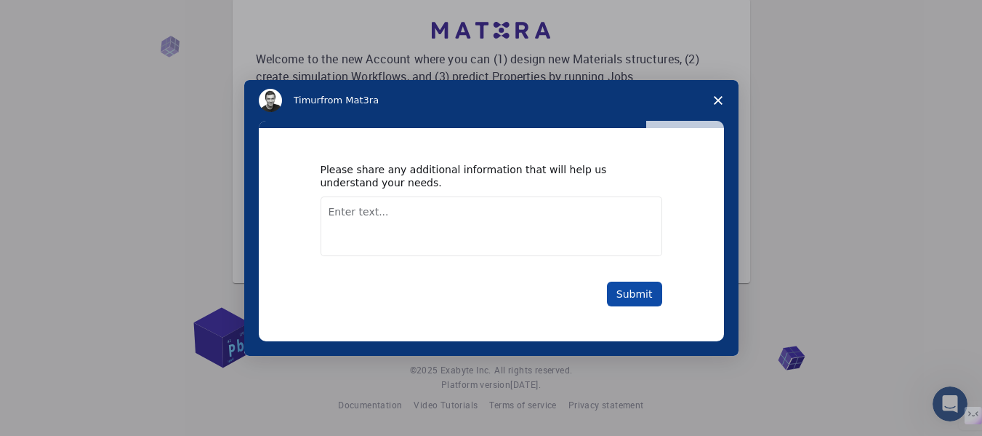
click at [633, 294] on button "Submit" at bounding box center [634, 293] width 55 height 25
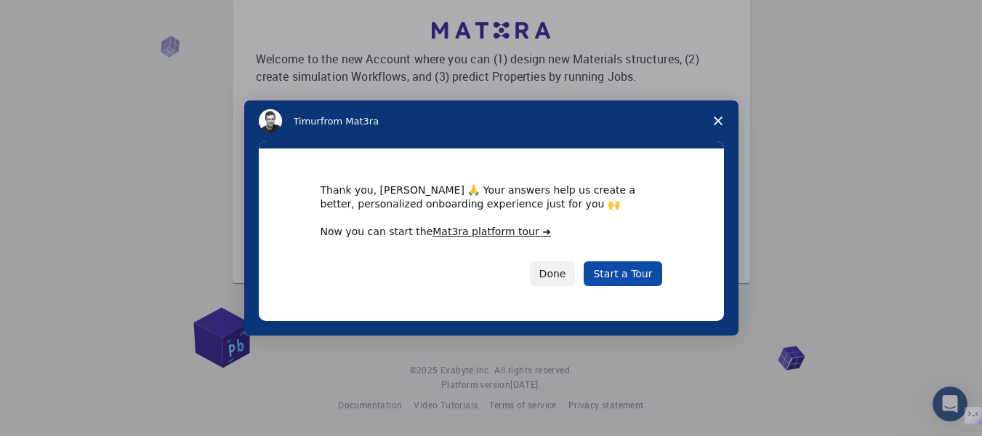
click at [618, 271] on link "Start a Tour" at bounding box center [623, 273] width 78 height 25
